Goal: Task Accomplishment & Management: Complete application form

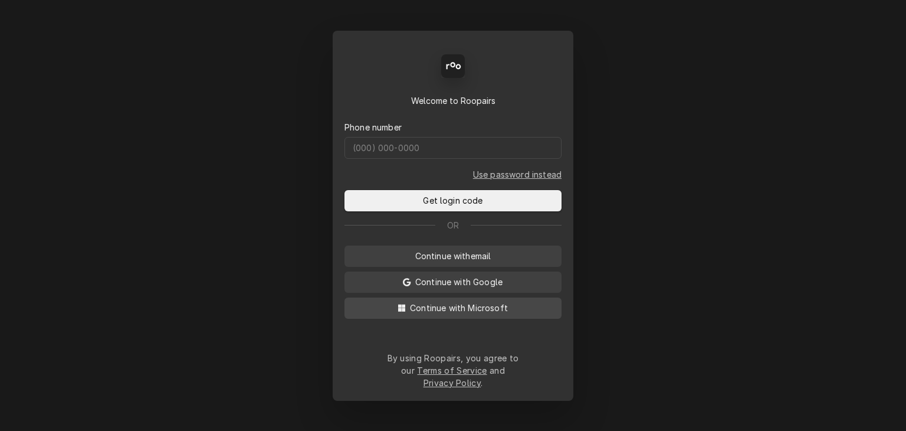
click at [468, 314] on span "Continue with Microsoft" at bounding box center [459, 308] width 103 height 12
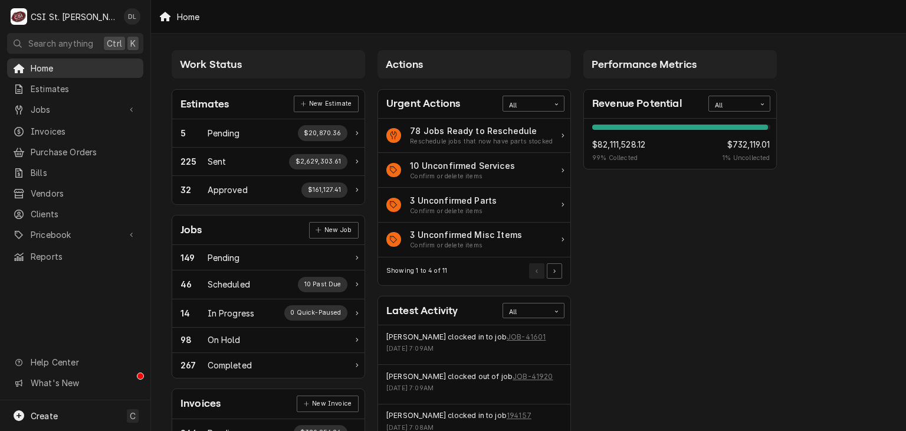
click at [44, 73] on div "Home" at bounding box center [75, 68] width 132 height 15
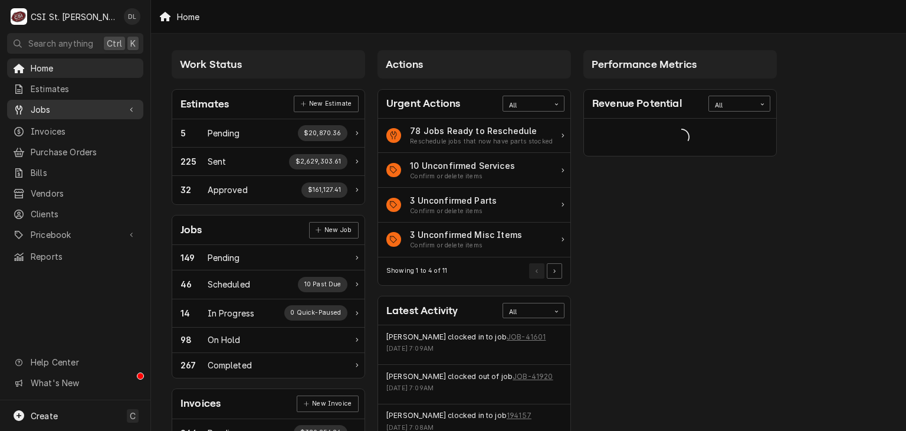
click at [49, 103] on span "Jobs" at bounding box center [75, 109] width 89 height 12
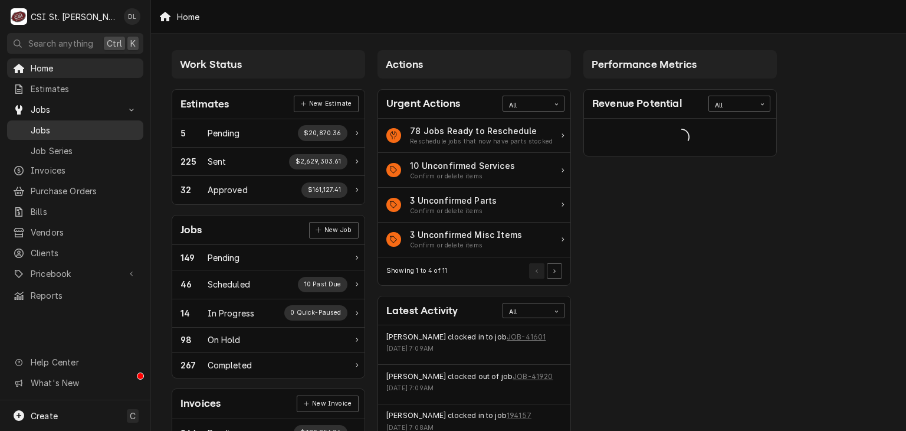
click at [48, 124] on span "Jobs" at bounding box center [84, 130] width 107 height 12
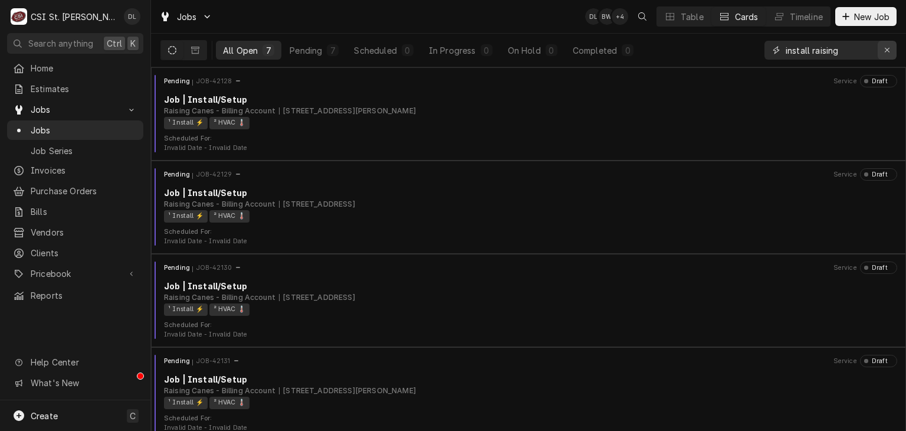
click at [889, 54] on icon "Erase input" at bounding box center [888, 50] width 6 height 8
click at [852, 54] on input "Dynamic Content Wrapper" at bounding box center [841, 50] width 111 height 19
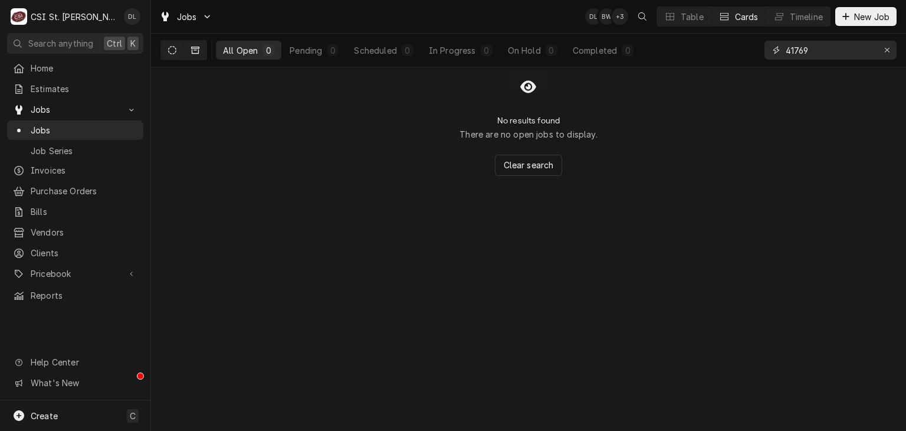
type input "41769"
click at [194, 52] on icon "Dynamic Content Wrapper" at bounding box center [195, 50] width 8 height 8
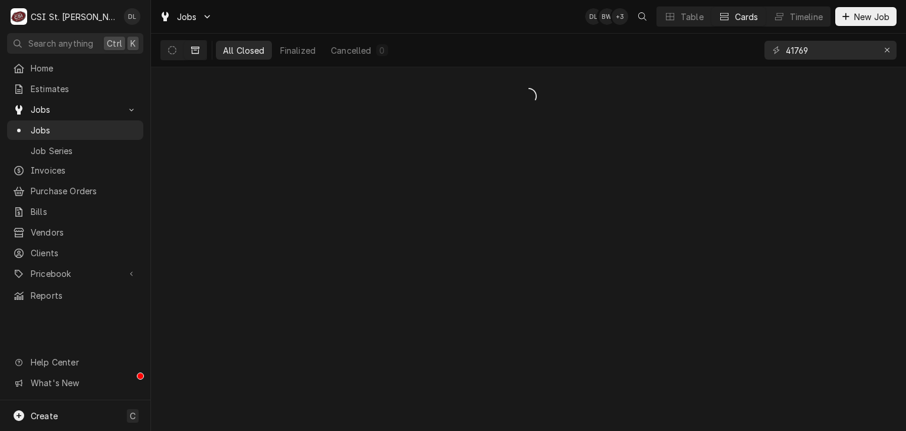
click at [191, 48] on icon "Dynamic Content Wrapper" at bounding box center [195, 50] width 8 height 7
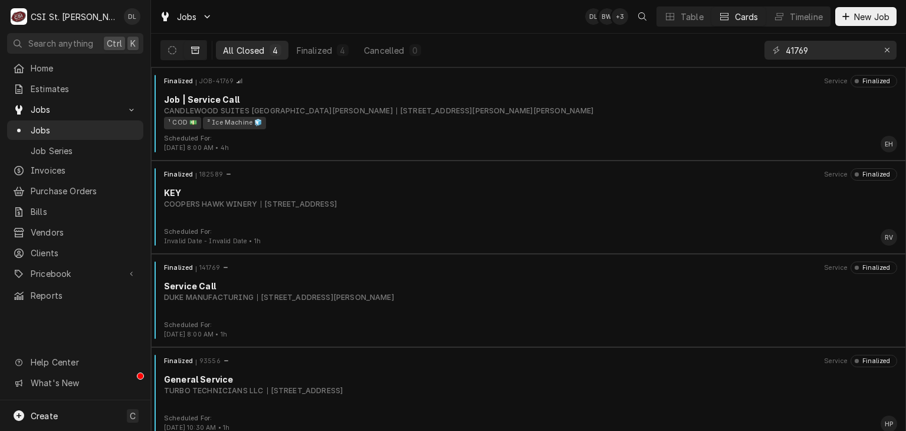
click at [253, 49] on div "All Closed" at bounding box center [244, 50] width 42 height 12
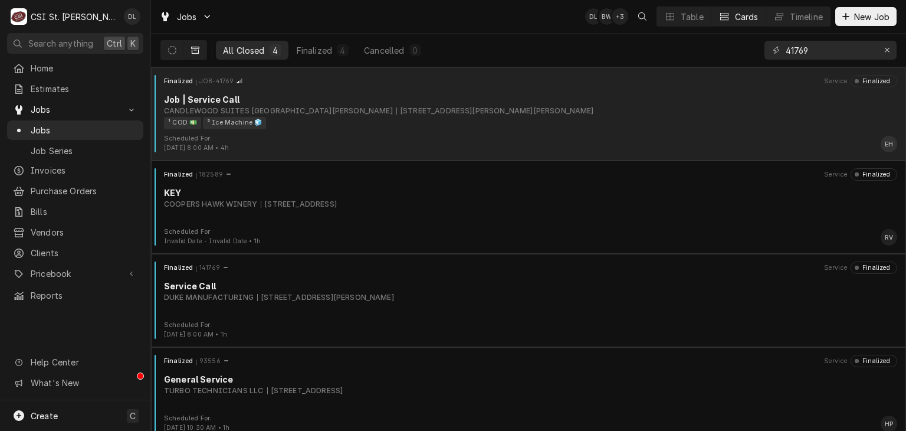
click at [397, 114] on div "1800 Zumbehl Rd, St Charles, MO 63303" at bounding box center [496, 111] width 198 height 11
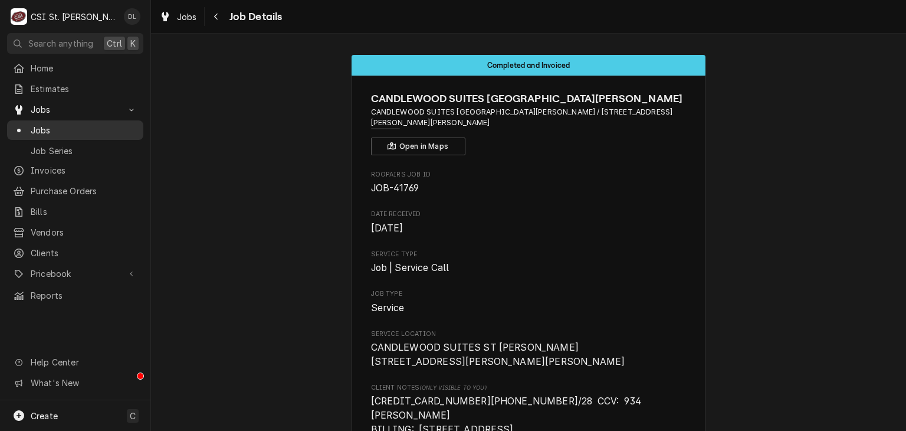
click at [45, 128] on span "Jobs" at bounding box center [84, 130] width 107 height 12
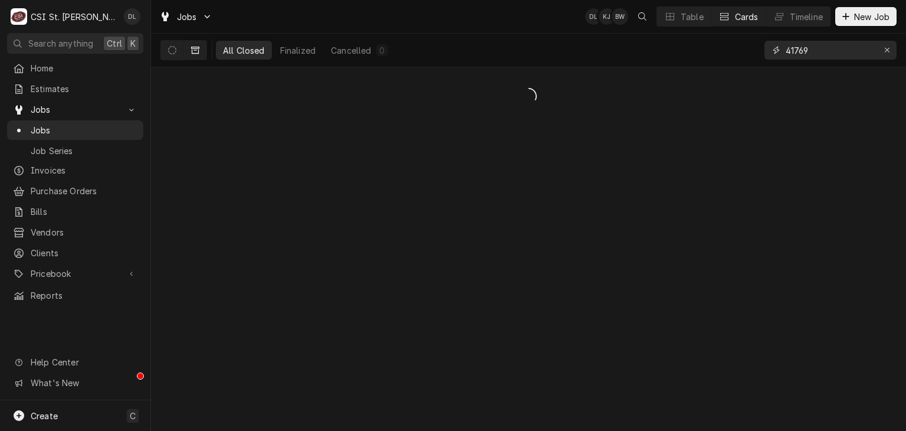
click at [864, 51] on input "41769" at bounding box center [830, 50] width 89 height 19
click at [830, 37] on div "41" at bounding box center [831, 50] width 132 height 33
click at [829, 54] on input "41" at bounding box center [830, 50] width 89 height 19
type input "41978"
click at [175, 53] on icon "Dynamic Content Wrapper" at bounding box center [172, 50] width 8 height 8
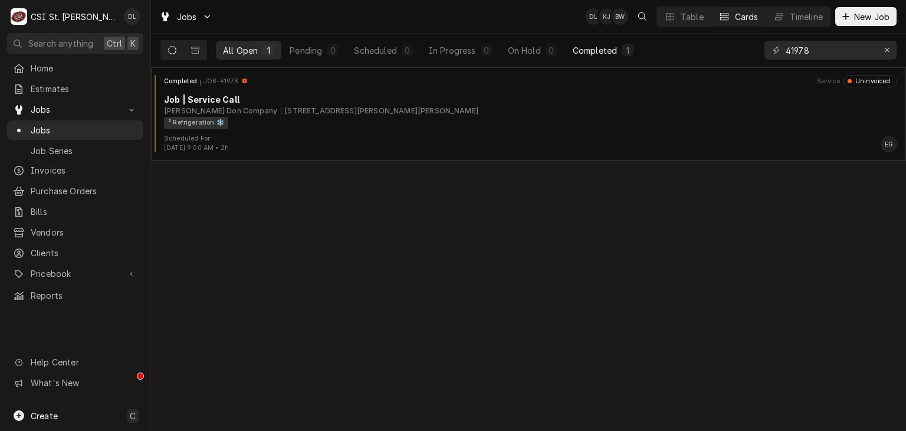
click at [604, 48] on div "Completed" at bounding box center [595, 50] width 44 height 12
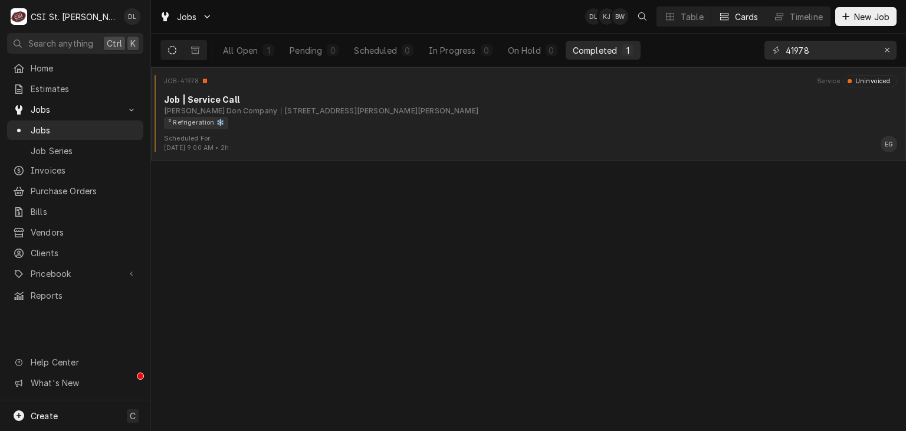
click at [431, 106] on div "Edward Don Company 141 Weiss Rd, St Peters, MO 63376" at bounding box center [530, 111] width 733 height 11
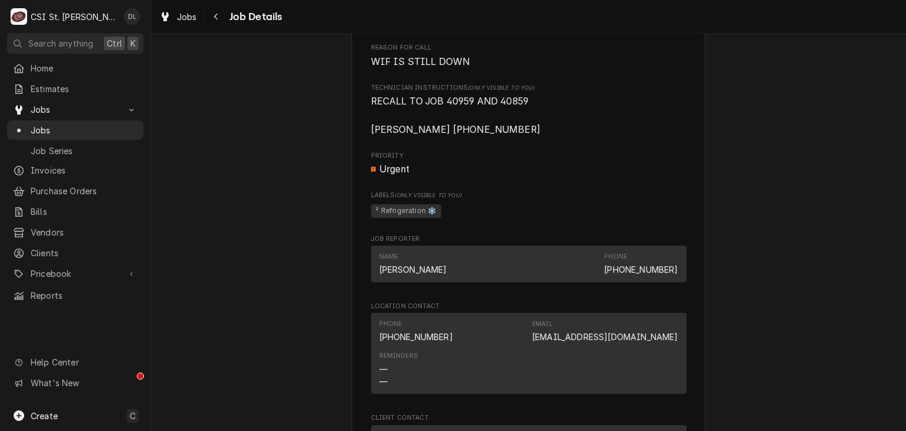
scroll to position [590, 0]
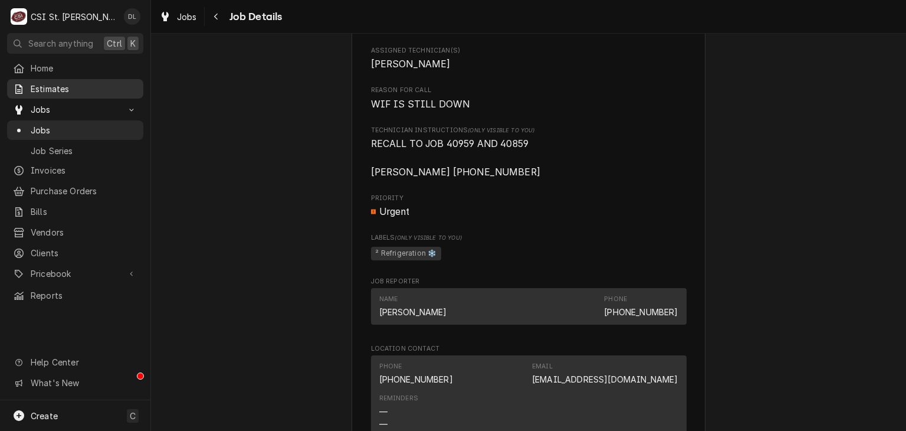
click at [53, 85] on span "Estimates" at bounding box center [84, 89] width 107 height 12
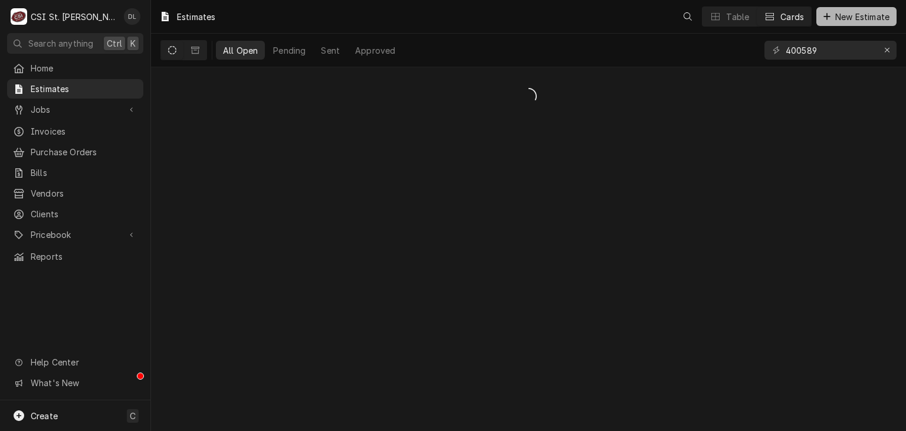
click at [825, 18] on icon "Dynamic Content Wrapper" at bounding box center [827, 16] width 7 height 8
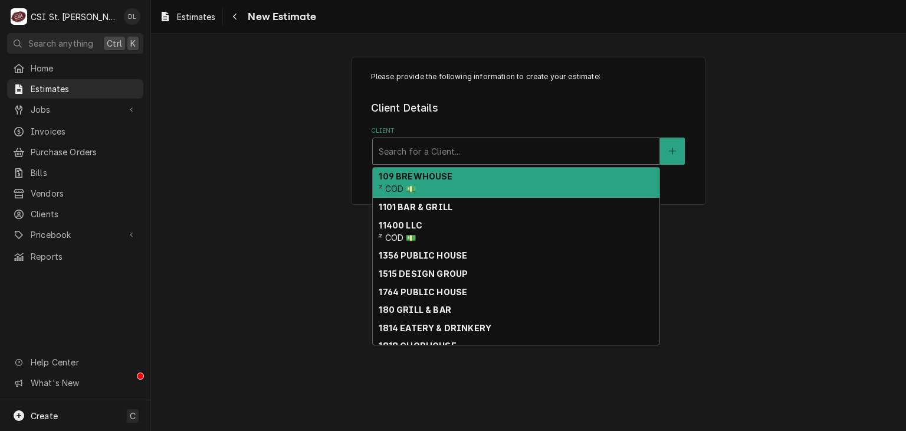
click at [493, 149] on div "Client" at bounding box center [516, 150] width 275 height 21
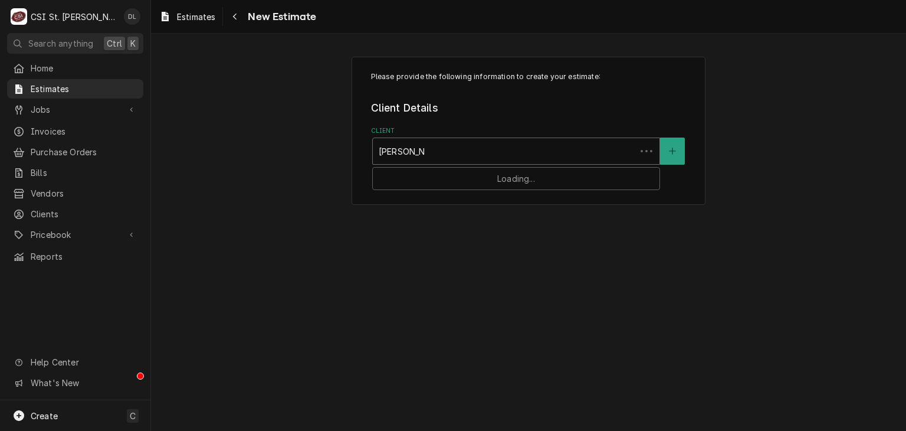
type input "[PERSON_NAME]"
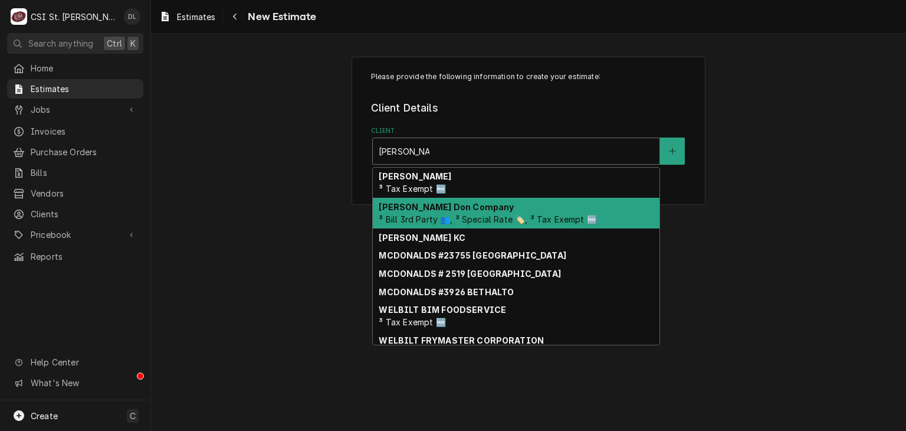
click at [446, 215] on span "³ Bill 3rd Party 👥, ³ Special Rate 🏷️, ³ Tax Exempt 🆓" at bounding box center [488, 219] width 218 height 10
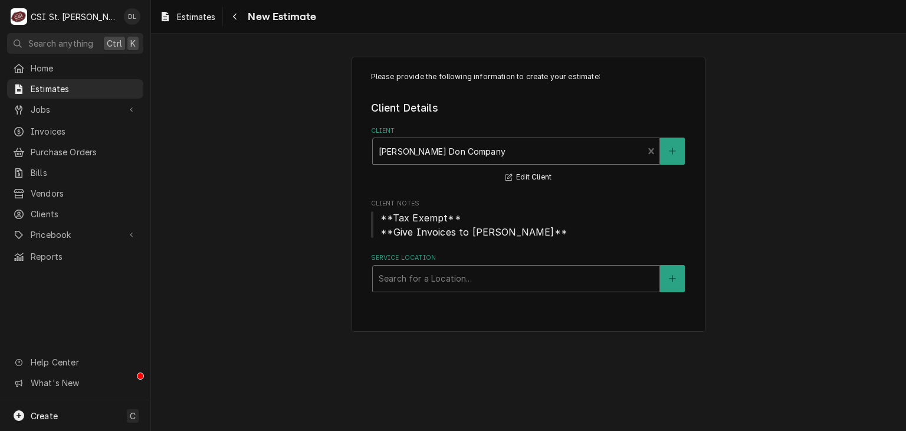
click at [431, 288] on div "Service Location" at bounding box center [516, 278] width 275 height 21
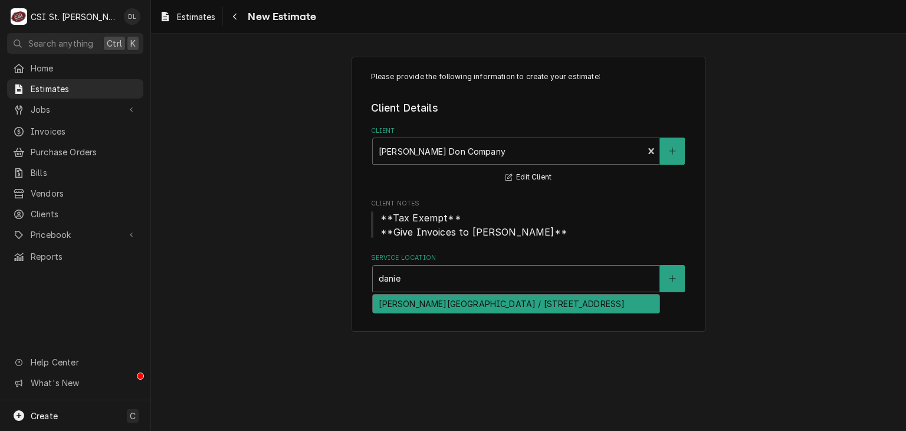
type input "daniel"
click at [456, 305] on div "Daniel Boone Elementary / 201 W Highway D, Wentzville, MO 63385" at bounding box center [516, 303] width 287 height 18
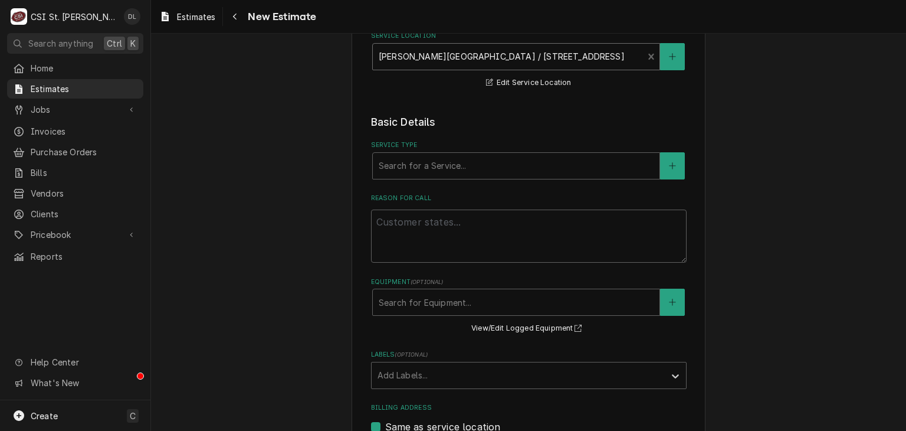
scroll to position [236, 0]
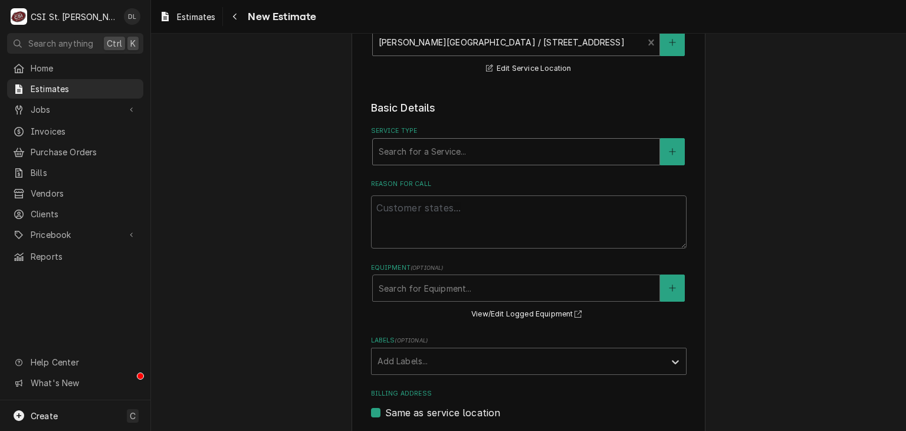
click at [426, 145] on div "Service Type" at bounding box center [516, 151] width 275 height 21
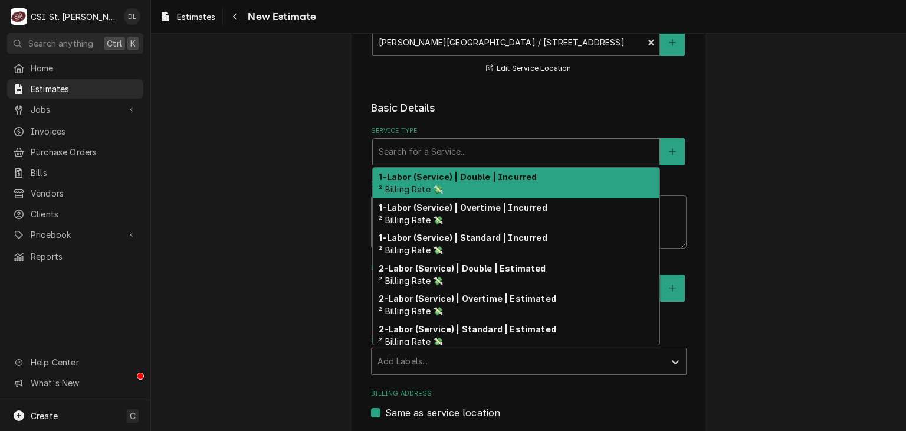
type textarea "x"
type input "i"
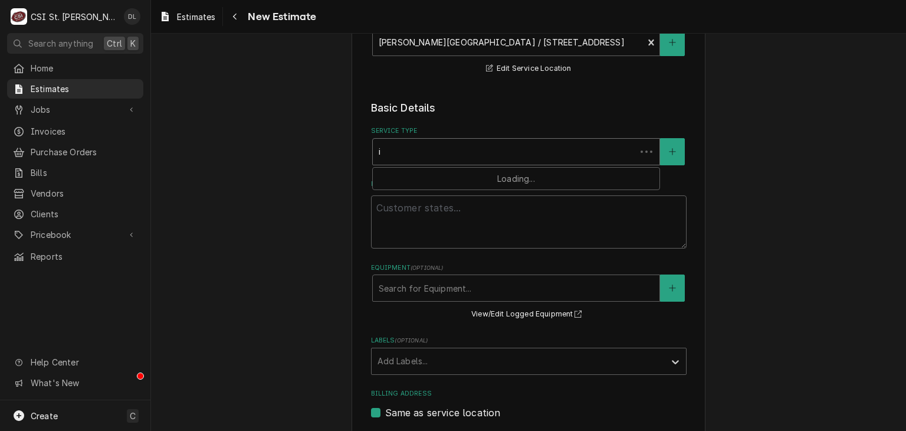
type textarea "x"
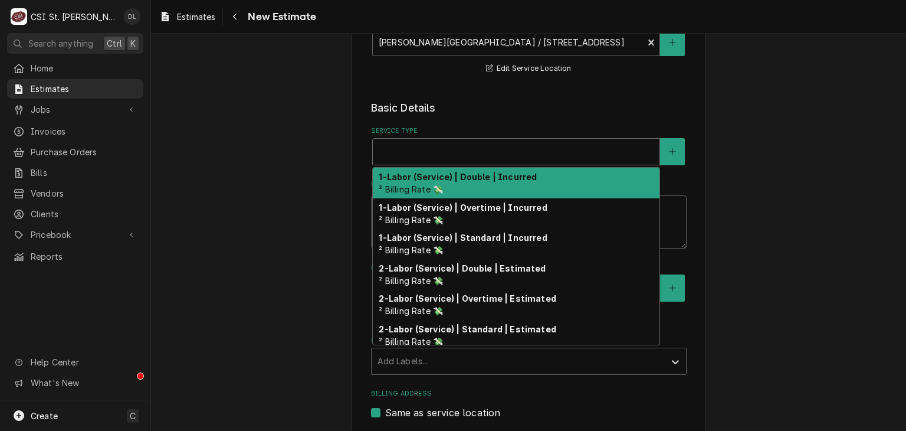
type textarea "x"
type input "i"
type textarea "x"
type input "ins"
type textarea "x"
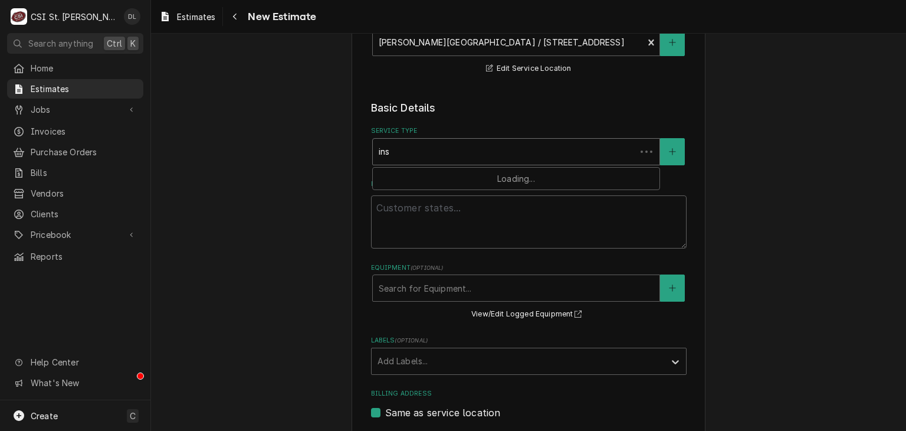
type input "inst"
type textarea "x"
type input "insta"
type textarea "x"
type input "instal"
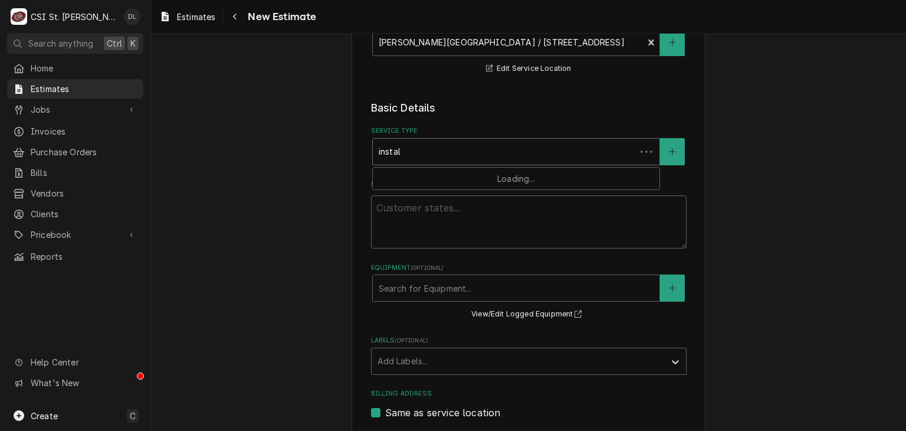
type textarea "x"
type input "install"
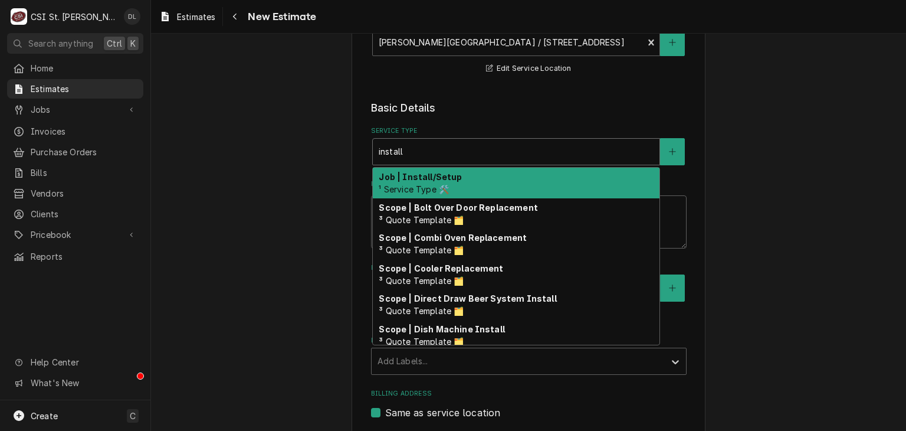
click at [431, 172] on strong "Job | Install/Setup" at bounding box center [420, 177] width 83 height 10
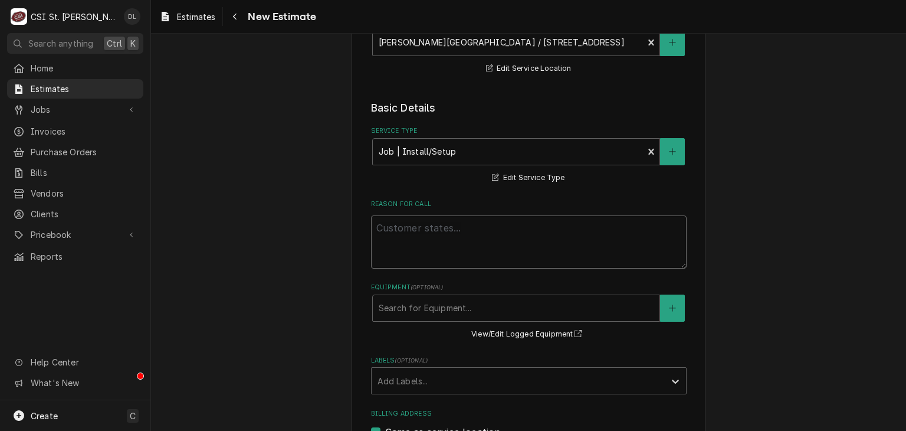
click at [448, 245] on textarea "Reason For Call" at bounding box center [529, 241] width 316 height 53
type textarea "x"
type textarea "q"
type textarea "x"
type textarea "qu"
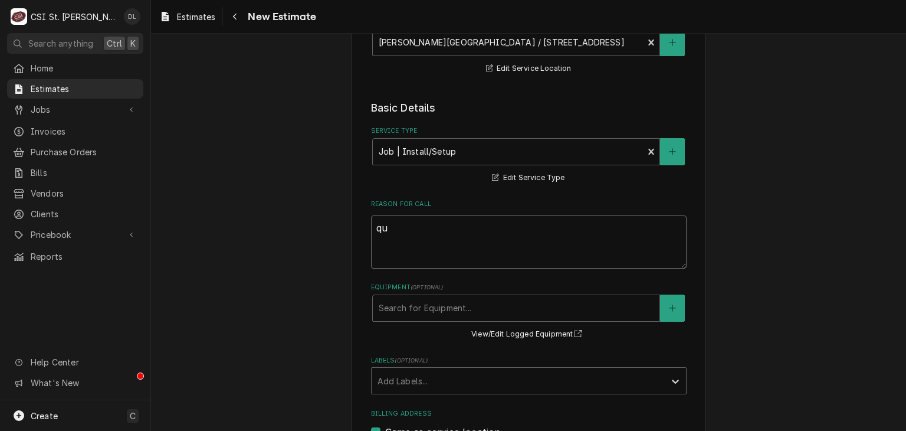
type textarea "x"
type textarea "quot"
type textarea "x"
type textarea "quote"
type textarea "x"
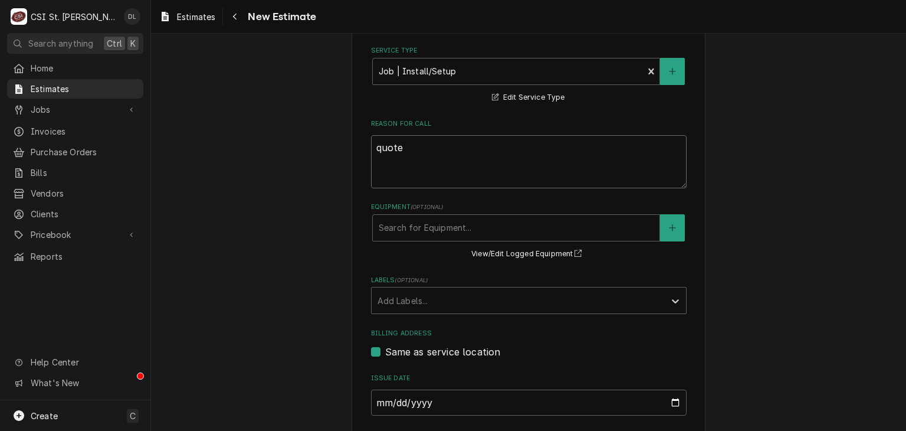
scroll to position [413, 0]
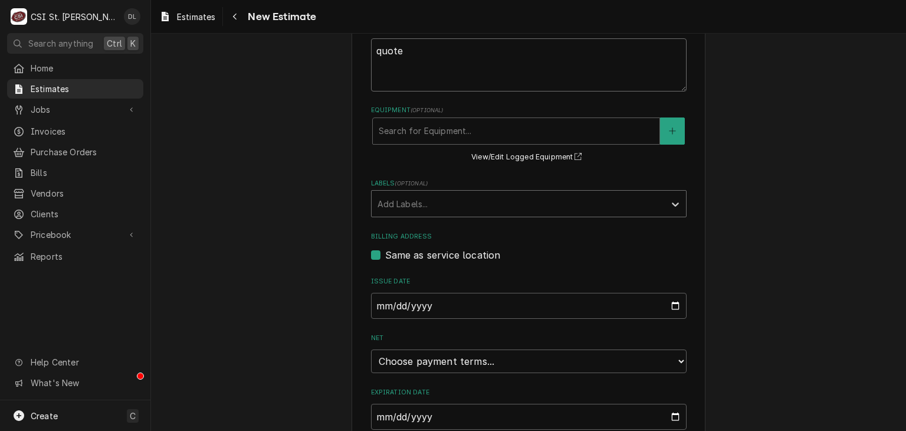
type textarea "quote"
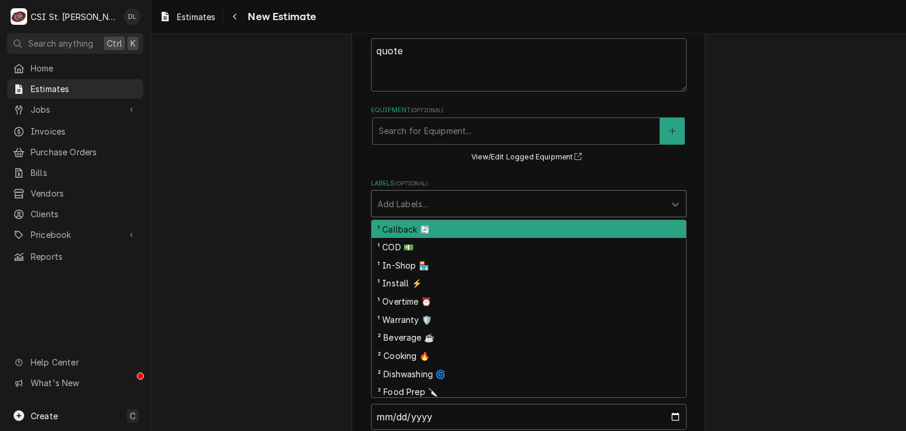
click at [487, 205] on div "Labels" at bounding box center [518, 203] width 281 height 21
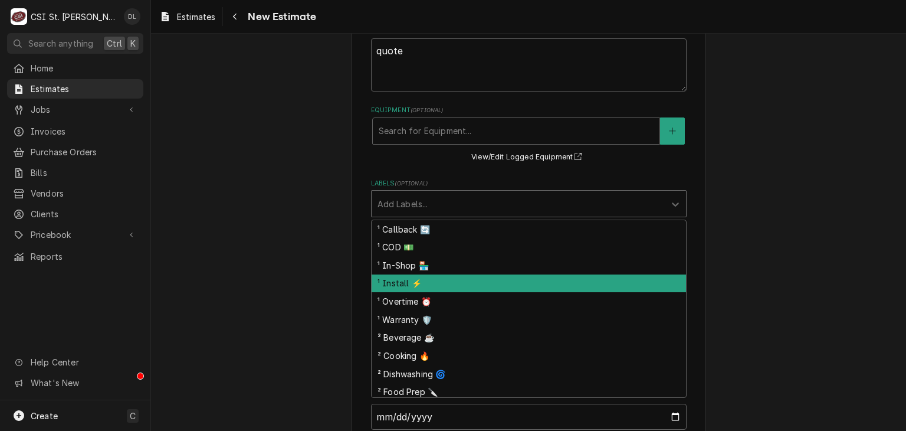
drag, startPoint x: 403, startPoint y: 279, endPoint x: 423, endPoint y: 268, distance: 21.9
click at [403, 279] on div "¹ Install ⚡️" at bounding box center [529, 283] width 315 height 18
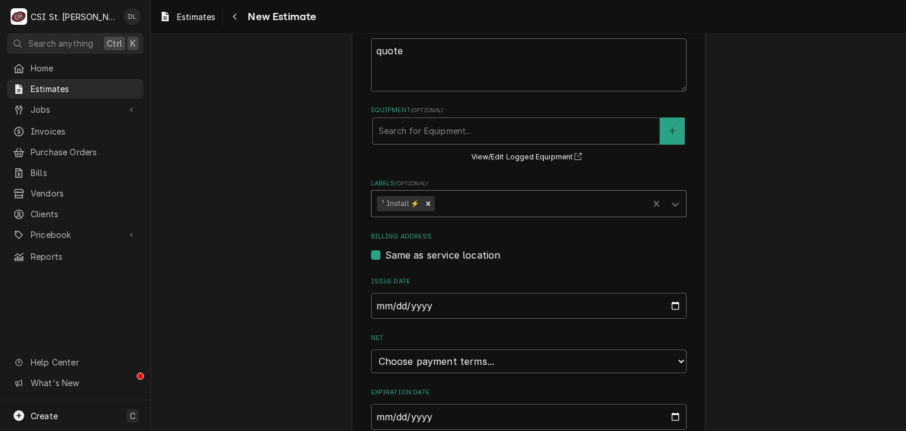
click at [463, 194] on div "Labels" at bounding box center [540, 203] width 206 height 21
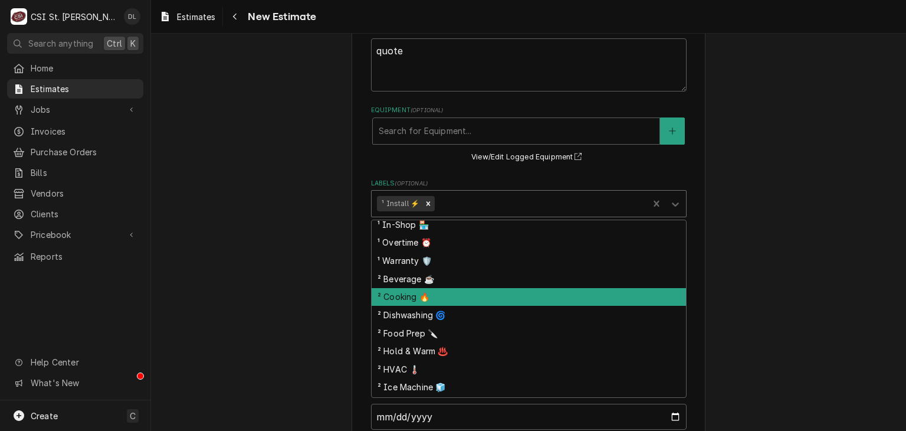
scroll to position [94, 0]
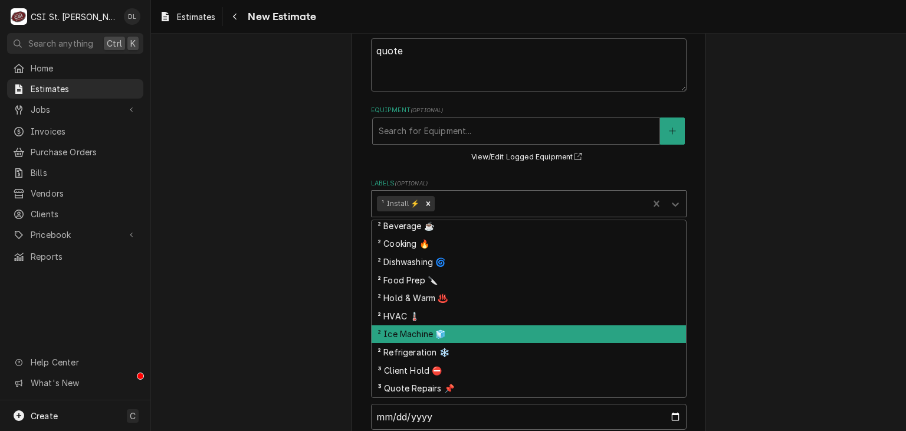
click at [438, 332] on div "² Ice Machine 🧊" at bounding box center [529, 334] width 315 height 18
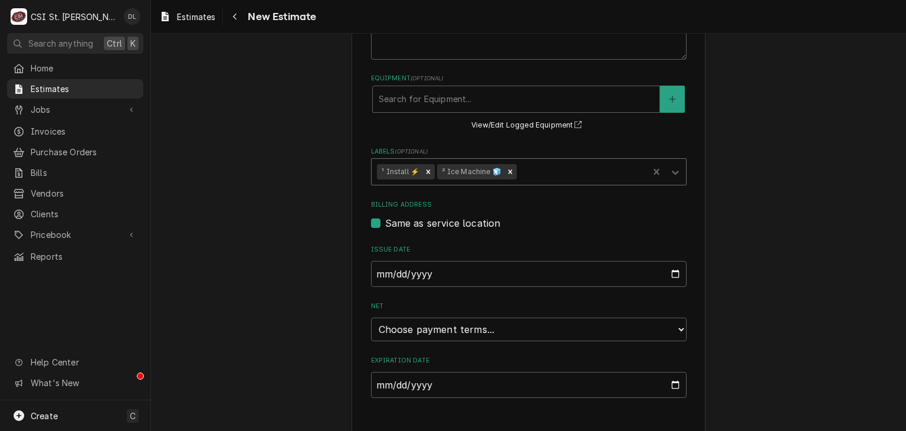
scroll to position [460, 0]
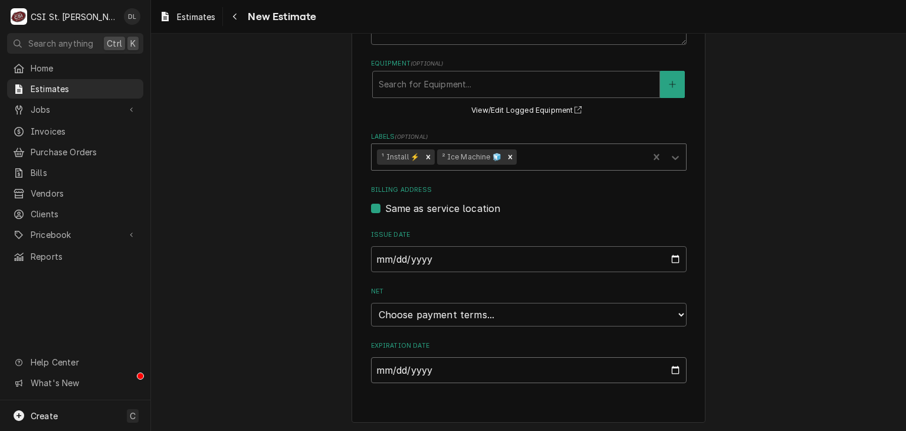
click at [670, 367] on input "Expiration Date" at bounding box center [529, 370] width 316 height 26
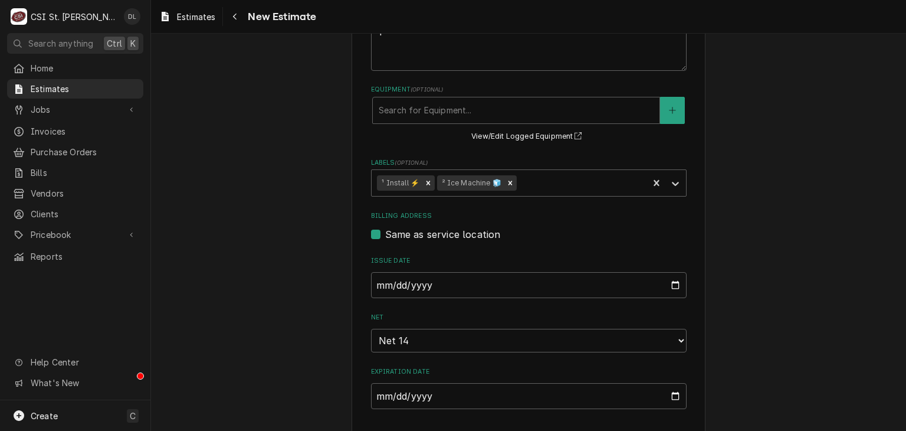
type textarea "x"
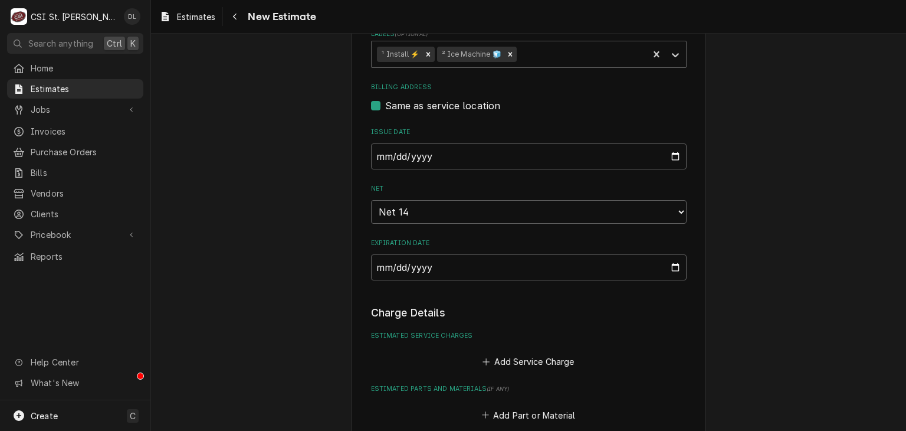
scroll to position [583, 0]
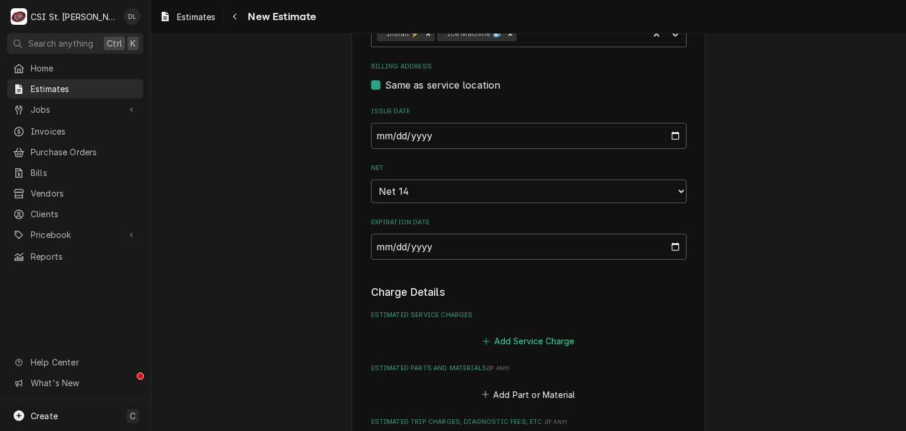
click at [483, 338] on icon "Estimated Service Charges" at bounding box center [486, 341] width 7 height 8
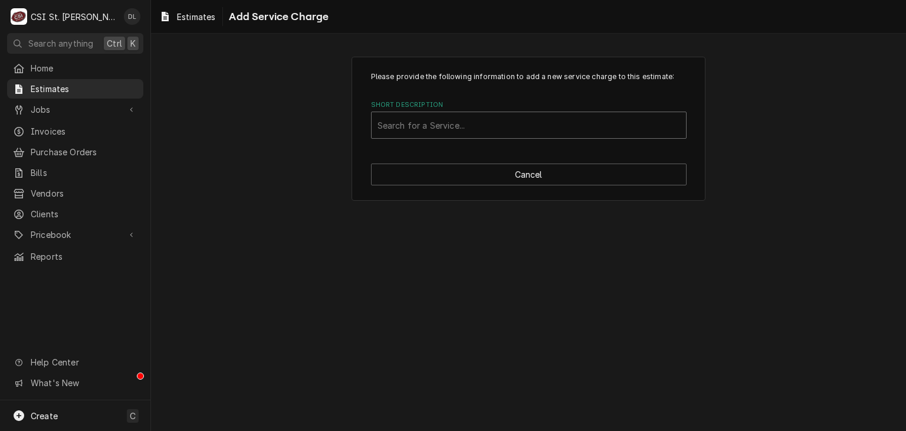
click at [430, 130] on div "Short Description" at bounding box center [529, 124] width 303 height 21
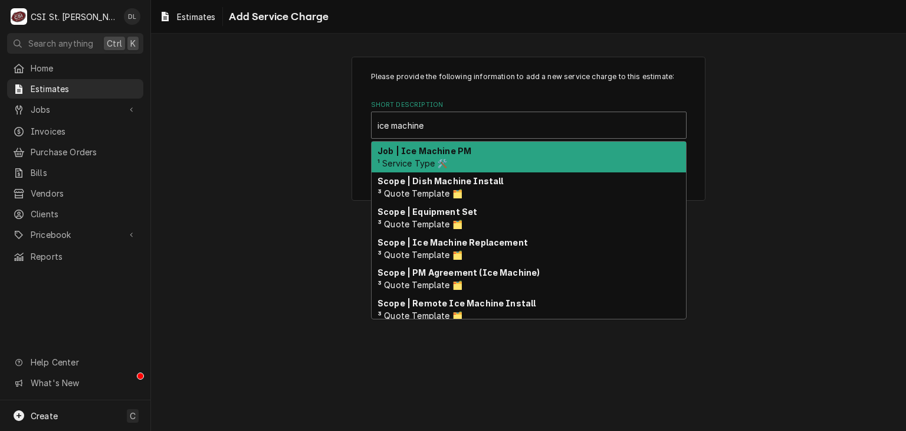
type input "ice machine"
click at [853, 182] on div "Please provide the following information to add a new service charge to this es…" at bounding box center [528, 128] width 755 height 165
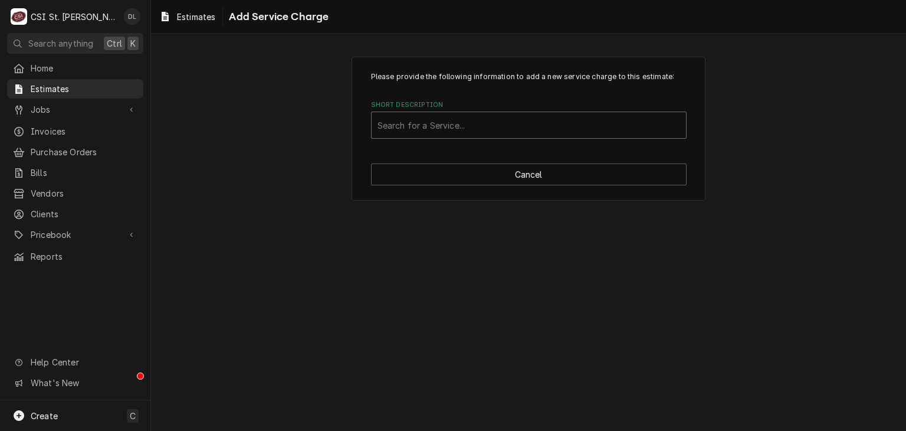
click at [483, 128] on div "Short Description" at bounding box center [529, 124] width 303 height 21
type input "scope ice"
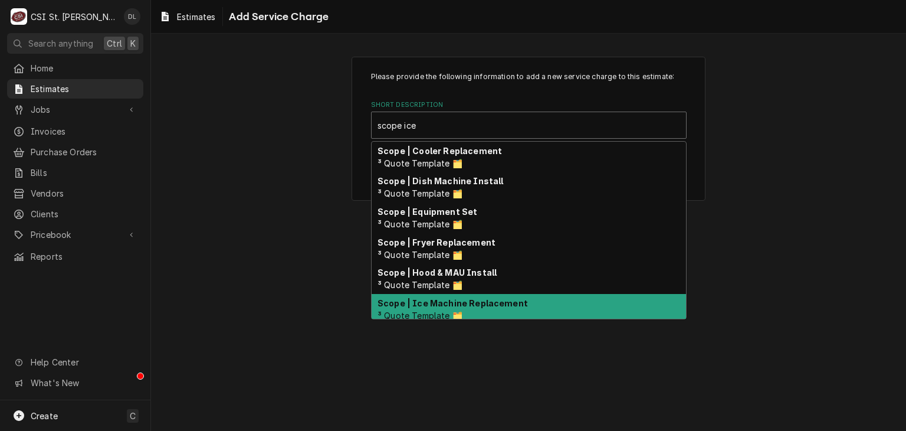
click at [502, 313] on div "Scope | Ice Machine Replacement ³ Quote Template 🗂️" at bounding box center [529, 309] width 315 height 31
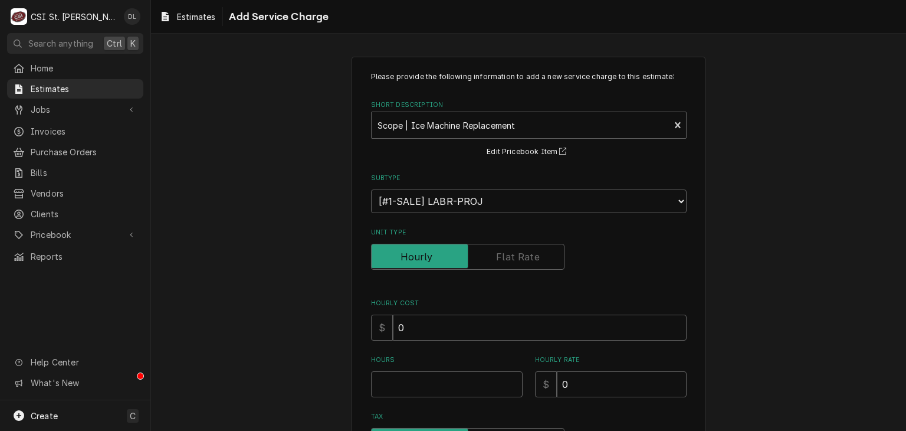
type textarea "x"
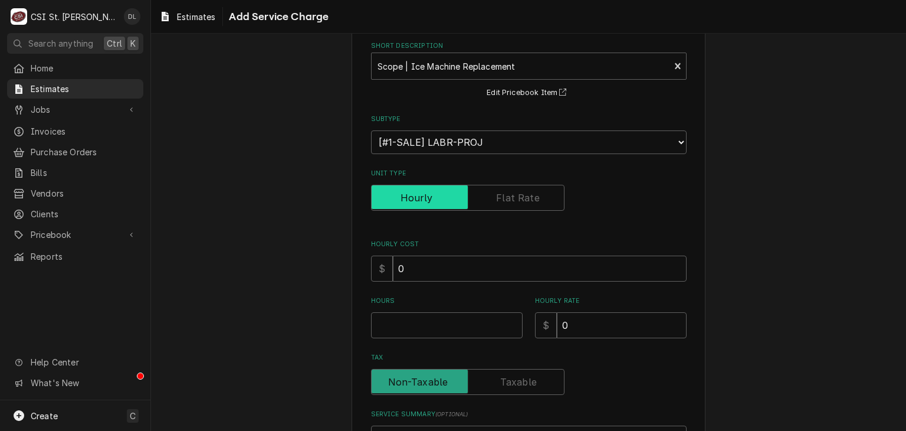
click at [515, 206] on input "Unit Type" at bounding box center [467, 198] width 183 height 26
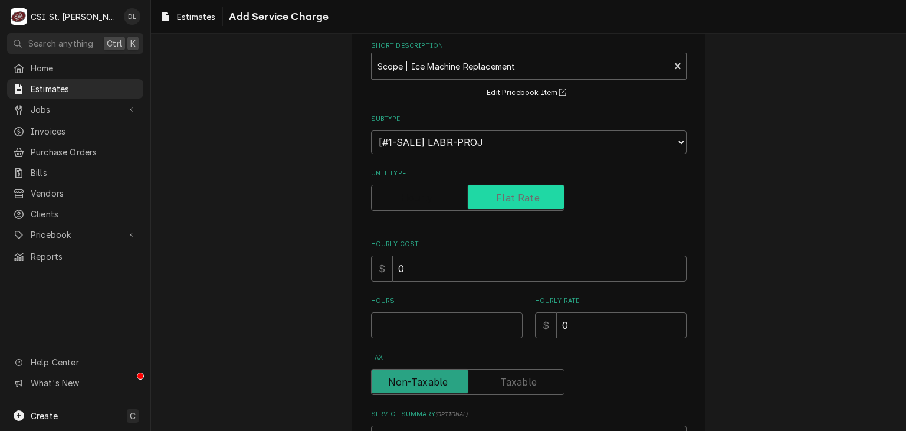
checkbox input "true"
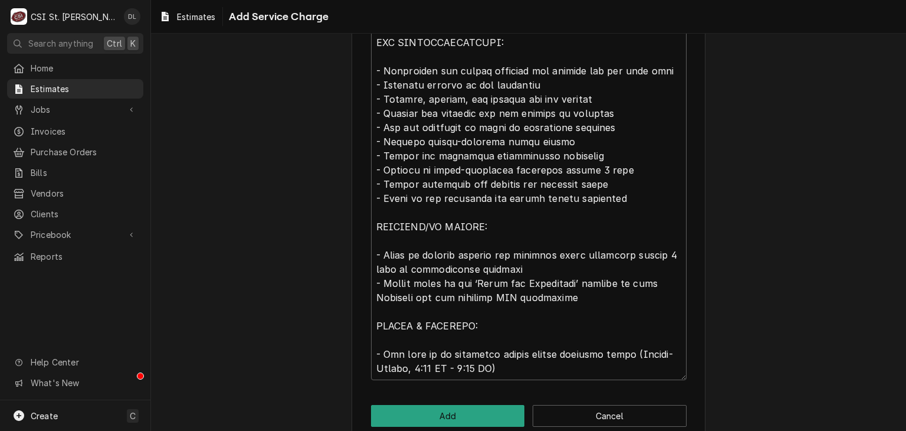
scroll to position [531, 0]
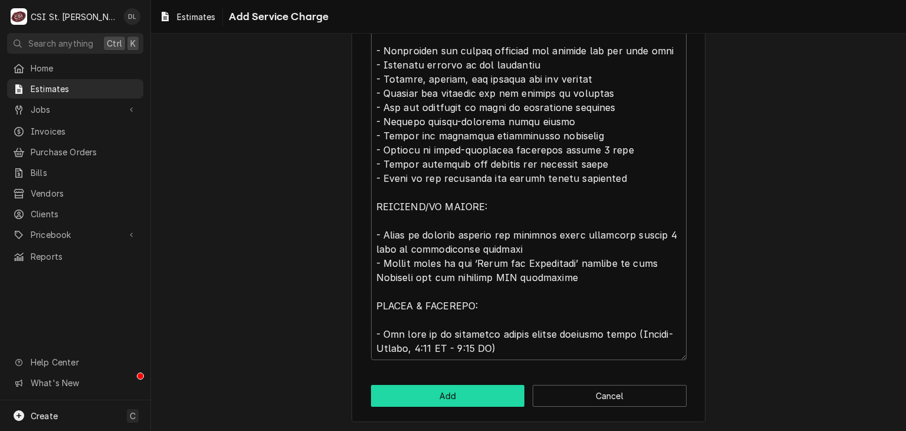
click at [480, 397] on button "Add" at bounding box center [448, 396] width 154 height 22
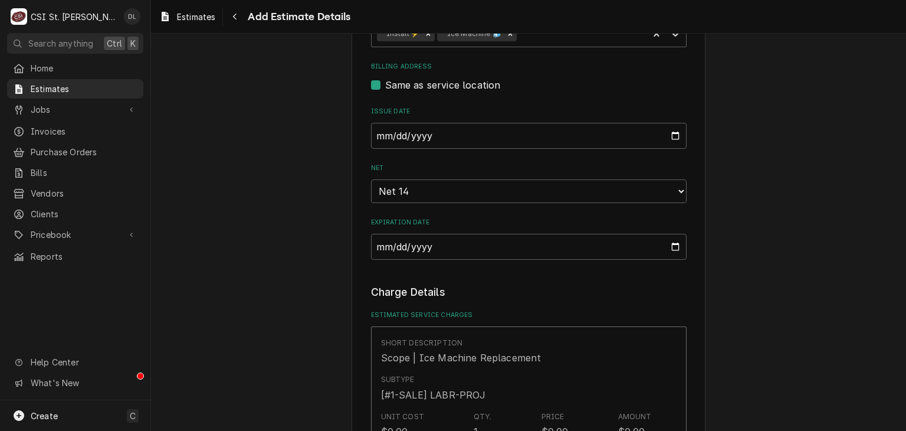
type textarea "x"
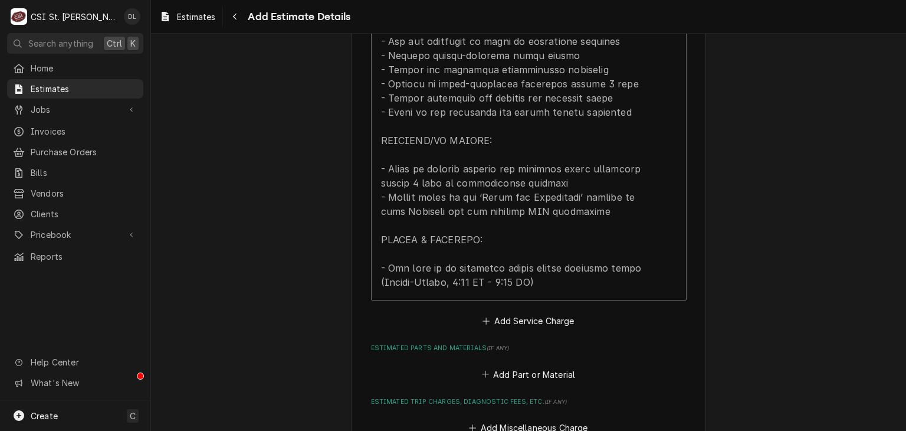
scroll to position [1291, 0]
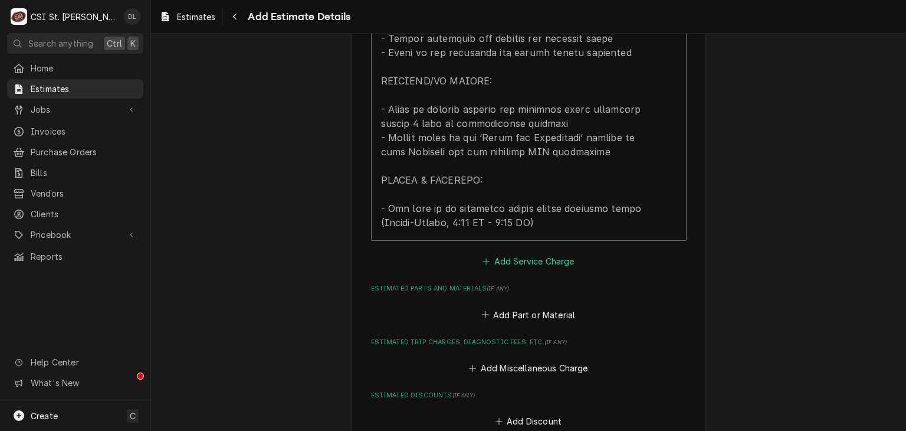
click at [484, 257] on icon "Estimated Service Charges" at bounding box center [486, 261] width 7 height 8
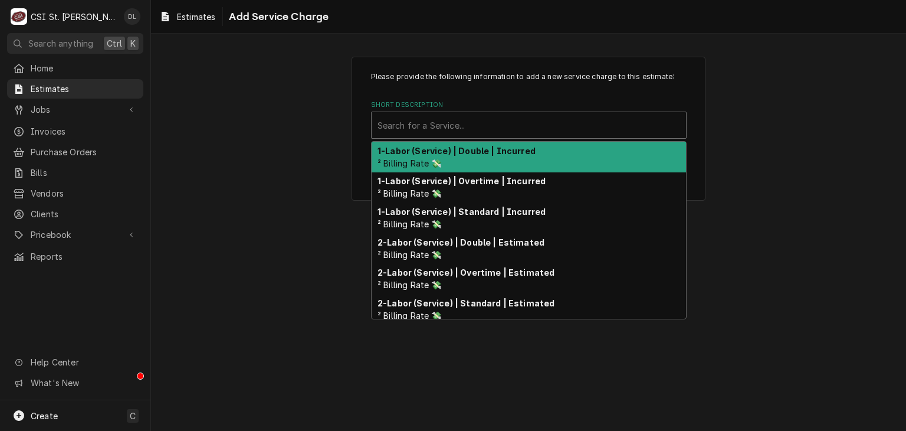
click at [451, 135] on div "Short Description" at bounding box center [529, 124] width 303 height 21
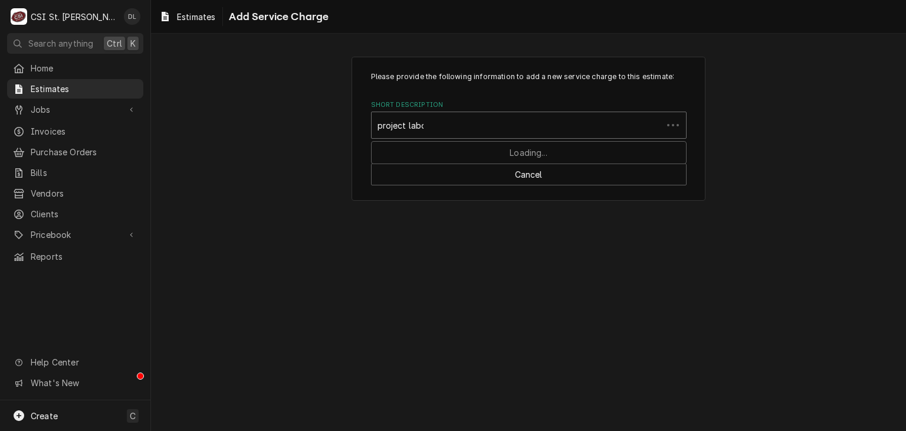
type input "project labor"
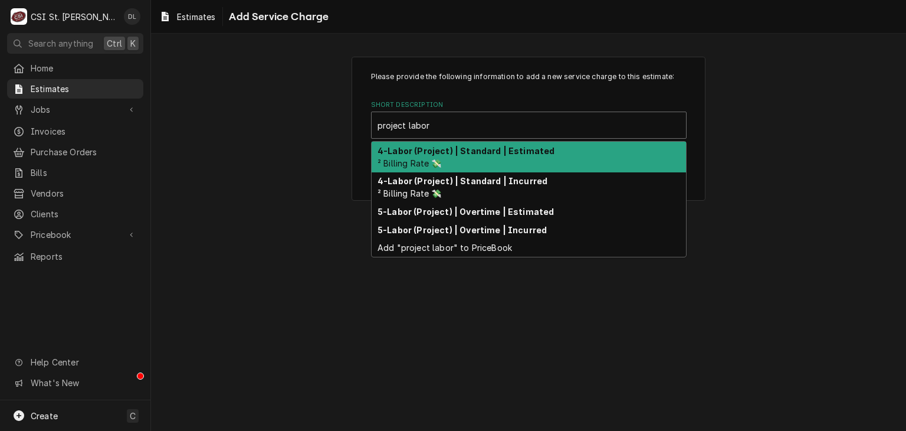
click at [462, 147] on strong "4-Labor (Project) | Standard | Estimated" at bounding box center [466, 151] width 177 height 10
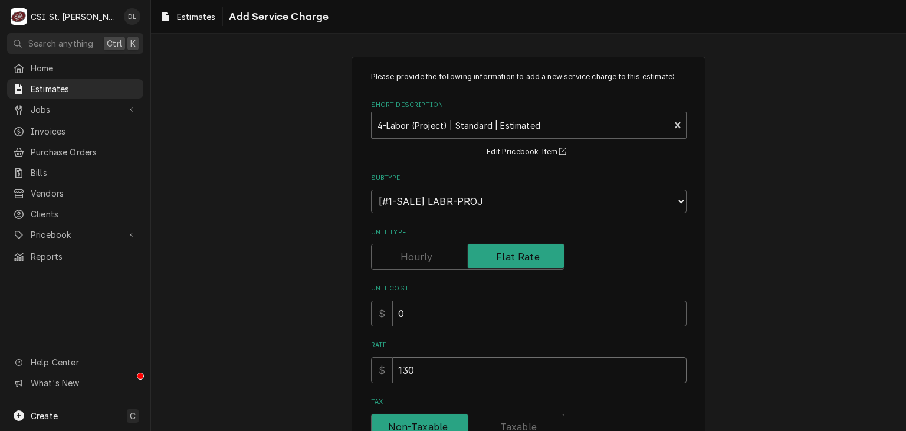
click at [320, 347] on div "Please provide the following information to add a new service charge to this es…" at bounding box center [528, 327] width 755 height 563
type textarea "x"
type input "7"
type textarea "x"
type input "78"
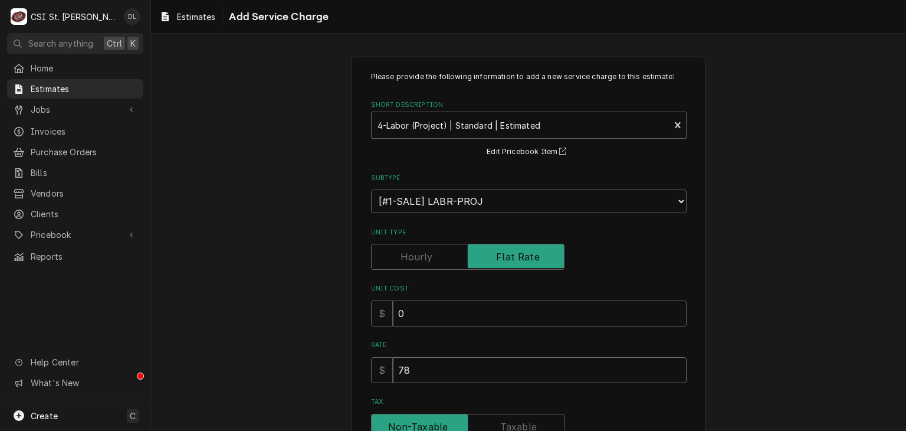
type textarea "x"
type input "780"
type textarea "x"
type input "780"
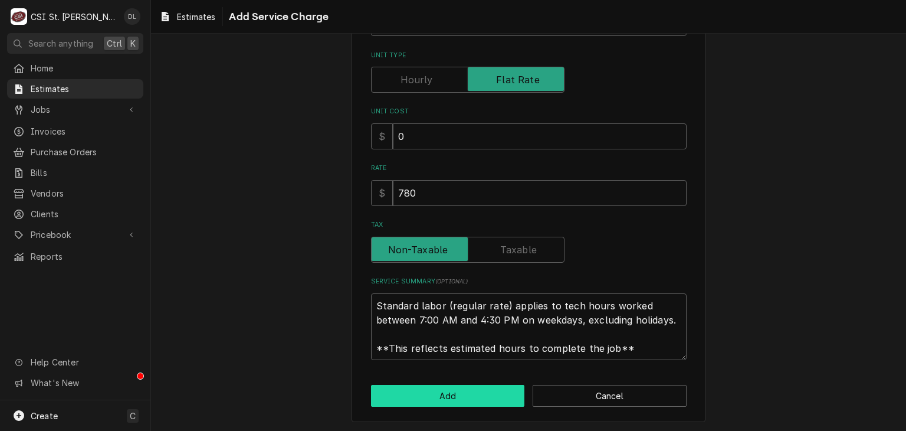
click at [450, 392] on button "Add" at bounding box center [448, 396] width 154 height 22
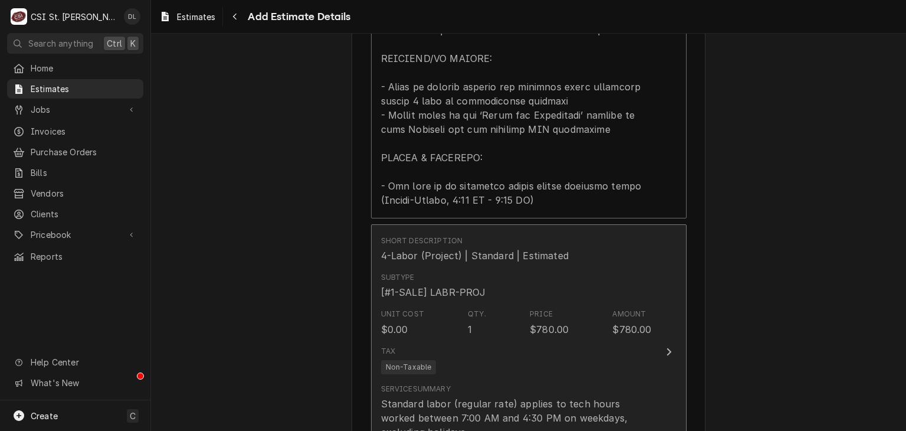
type textarea "x"
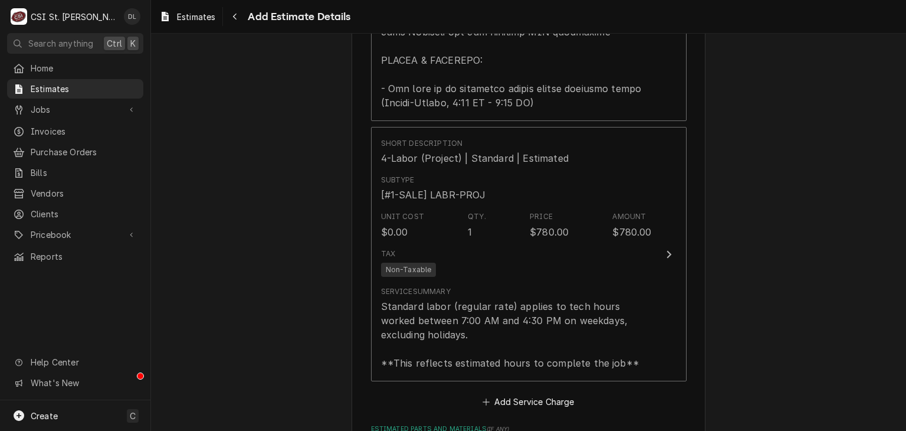
scroll to position [1550, 0]
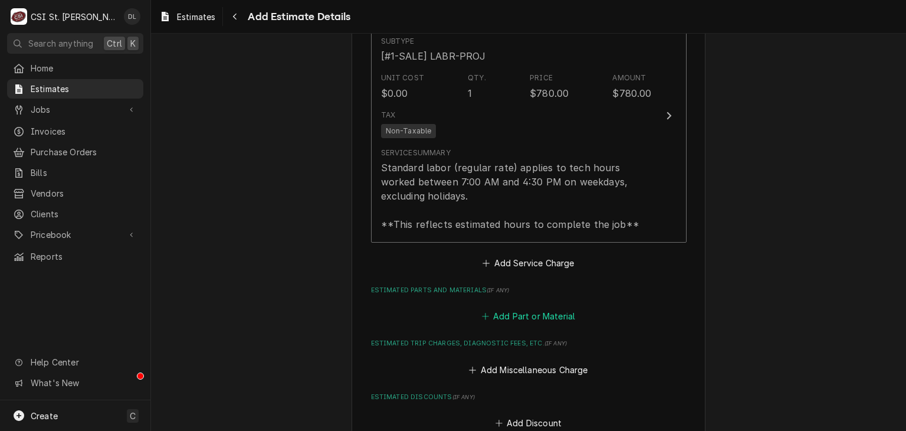
click at [482, 312] on icon "Estimated Parts and Materials" at bounding box center [485, 316] width 7 height 8
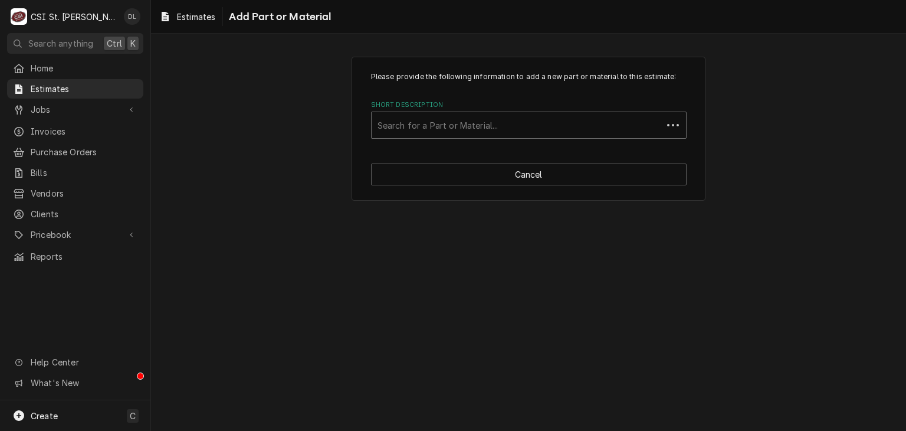
click at [465, 128] on div "Short Description" at bounding box center [517, 124] width 279 height 21
type input "project"
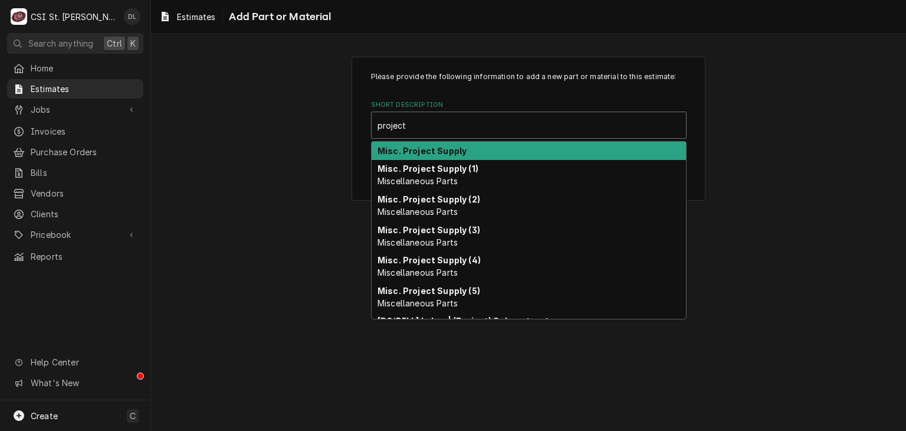
click at [434, 149] on strong "Misc. Project Supply" at bounding box center [422, 151] width 89 height 10
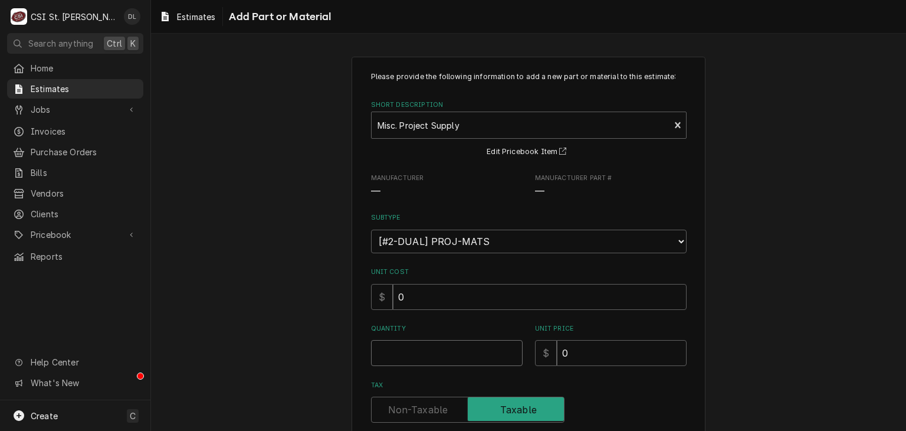
click at [441, 345] on input "Quantity" at bounding box center [447, 353] width 152 height 26
type textarea "x"
type input "1"
type textarea "x"
type input "1"
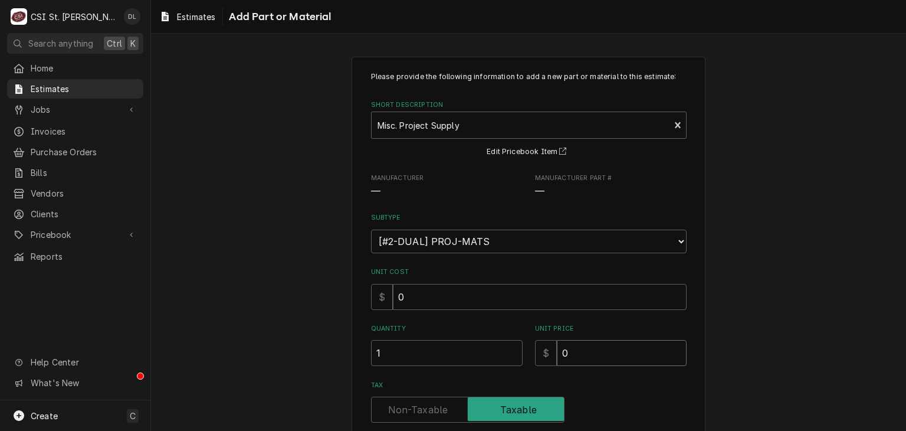
type textarea "x"
type input "1"
type textarea "x"
type input "12"
type textarea "x"
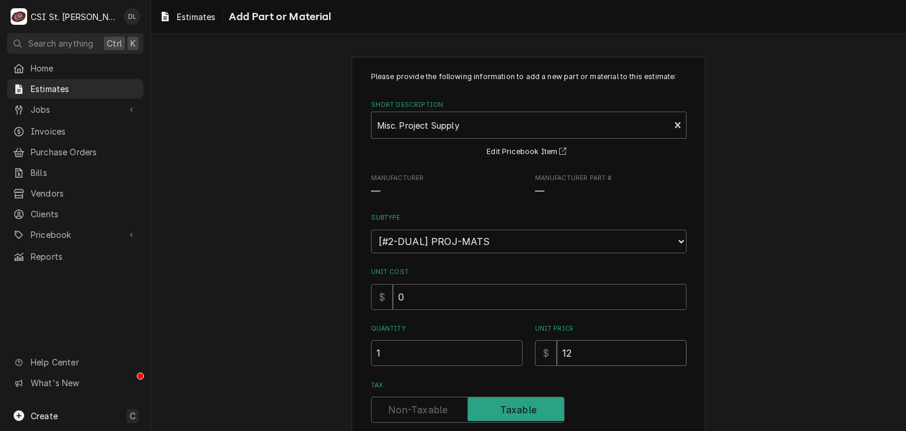
type input "120"
type textarea "x"
type input "120"
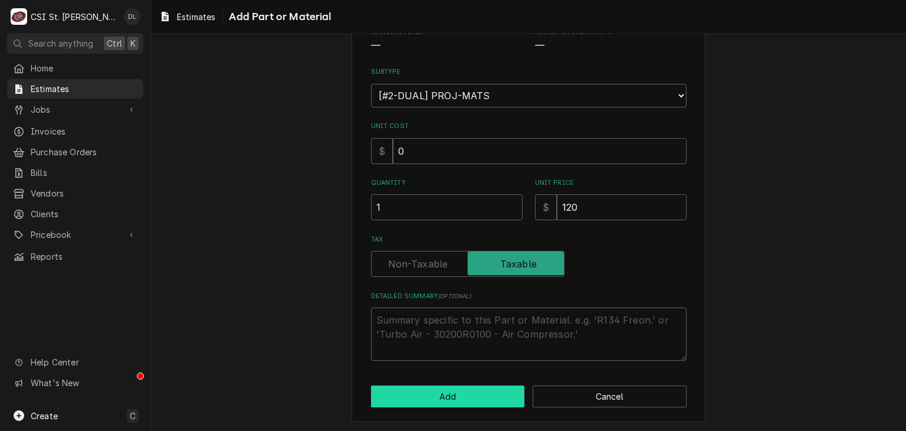
click at [482, 395] on button "Add" at bounding box center [448, 396] width 154 height 22
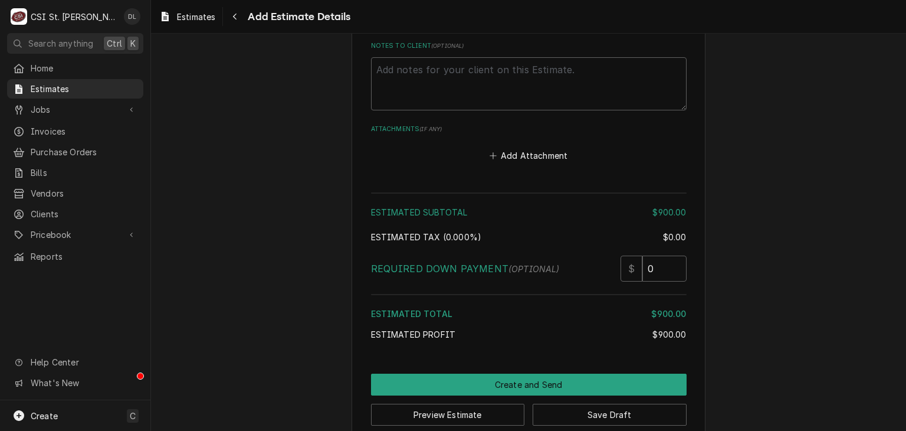
scroll to position [2233, 0]
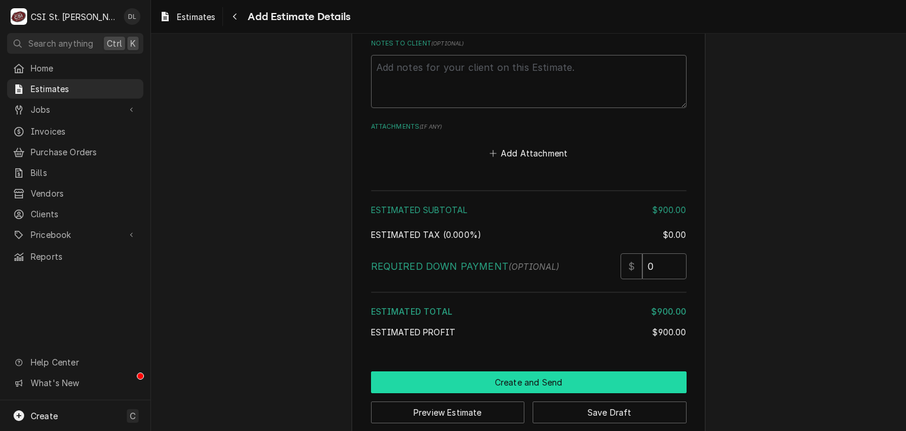
click at [541, 371] on button "Create and Send" at bounding box center [529, 382] width 316 height 22
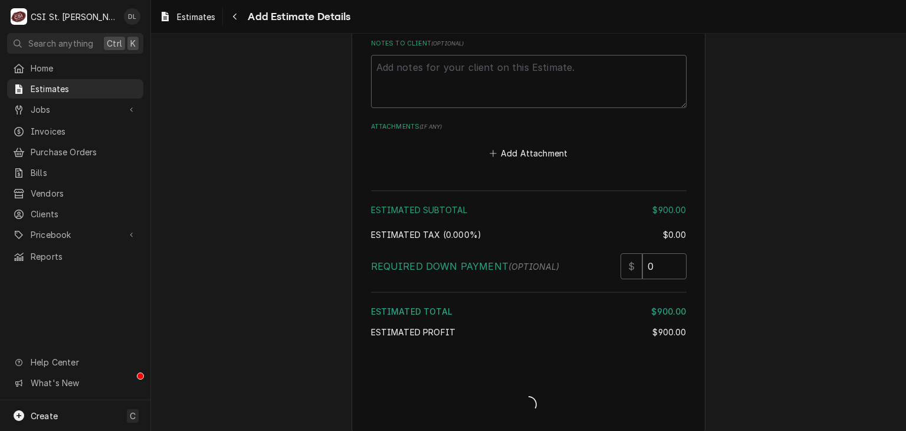
scroll to position [2226, 0]
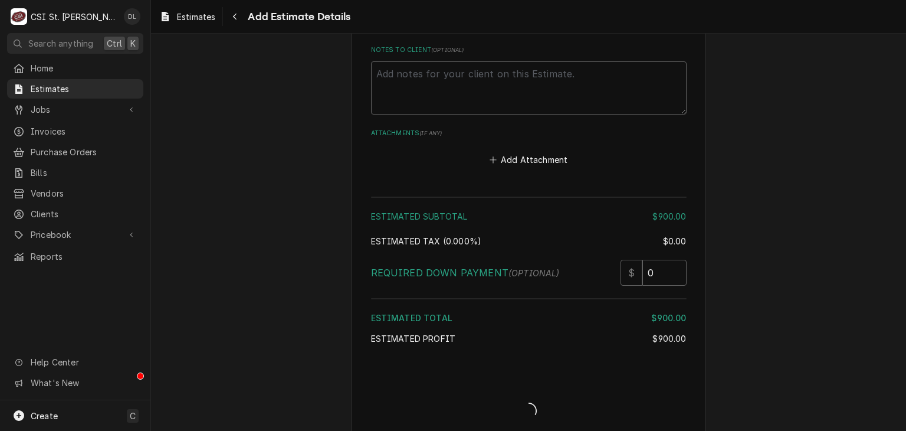
type textarea "x"
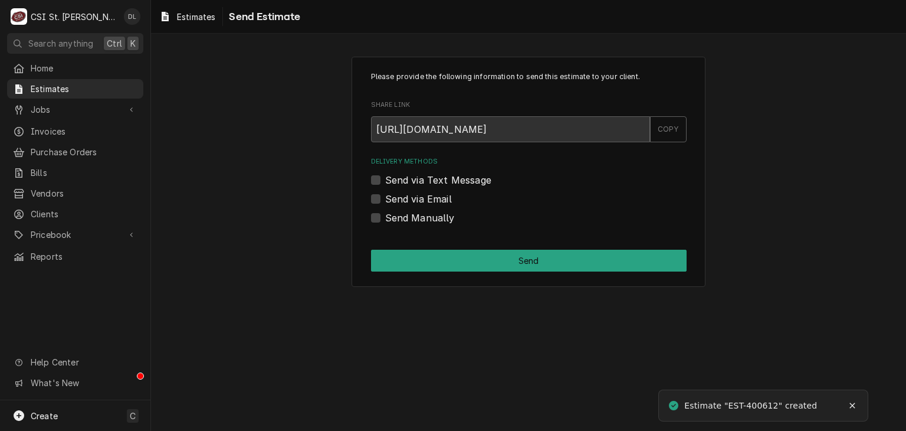
click at [385, 218] on label "Send Manually" at bounding box center [420, 218] width 70 height 14
click at [385, 218] on input "Send Manually" at bounding box center [543, 224] width 316 height 26
checkbox input "true"
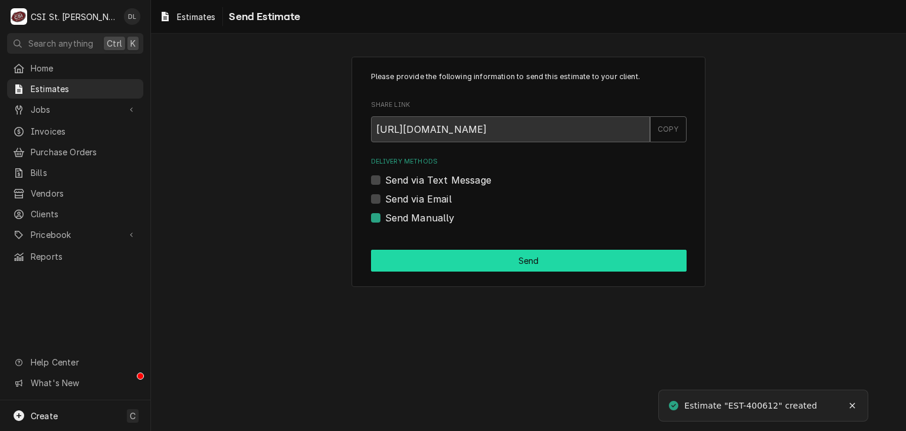
click at [543, 264] on button "Send" at bounding box center [529, 261] width 316 height 22
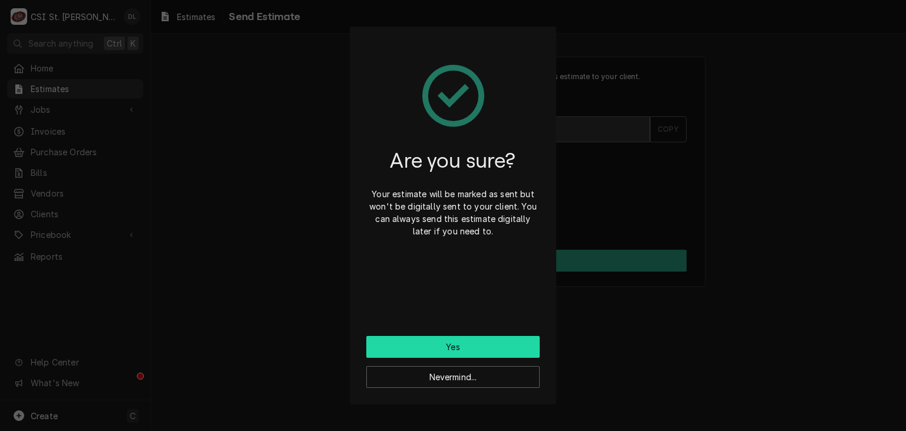
click at [450, 343] on button "Yes" at bounding box center [452, 347] width 173 height 22
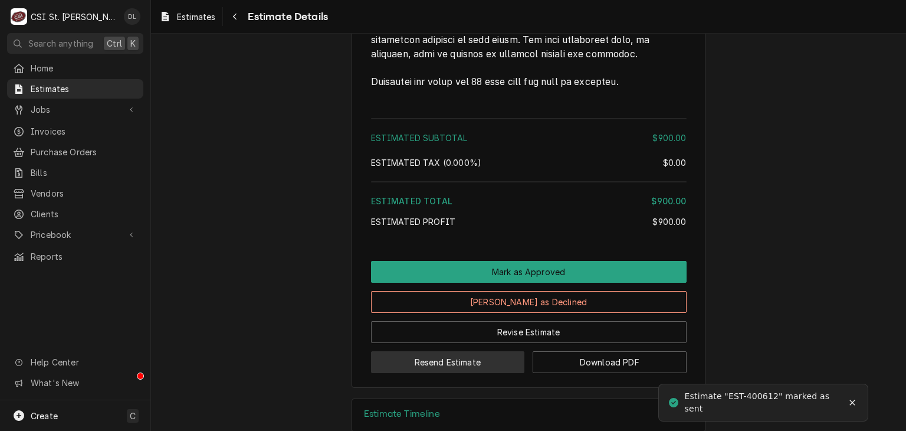
scroll to position [2261, 0]
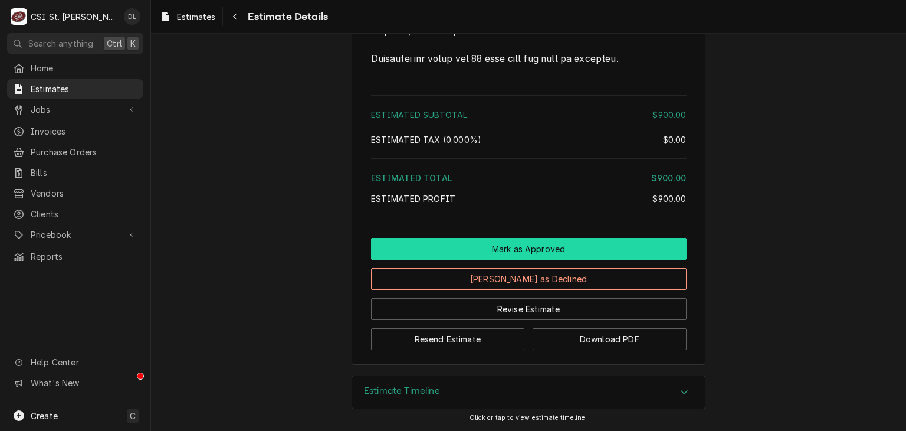
click at [522, 245] on button "Mark as Approved" at bounding box center [529, 249] width 316 height 22
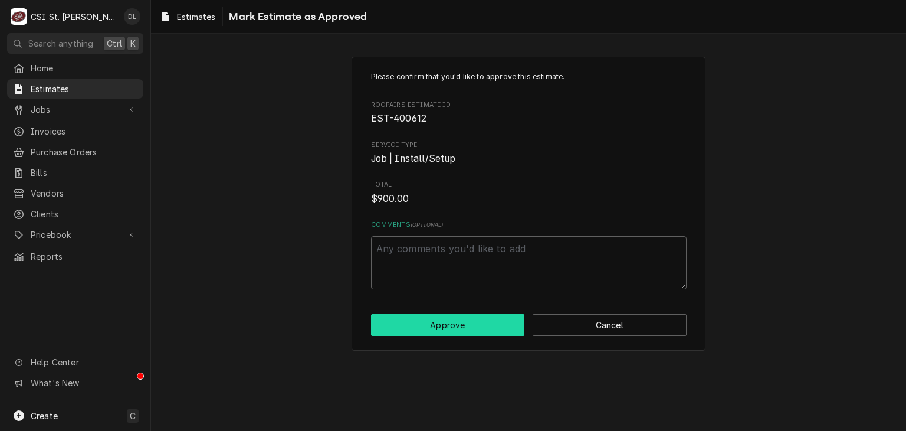
click at [443, 326] on button "Approve" at bounding box center [448, 325] width 154 height 22
type textarea "x"
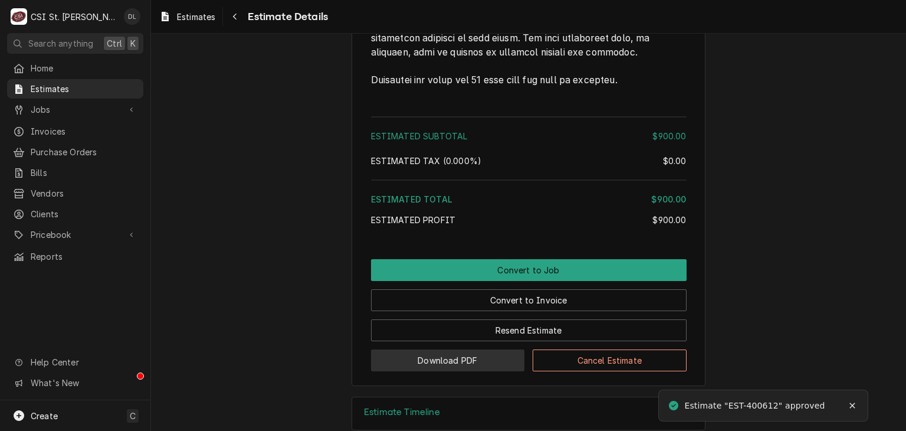
scroll to position [2261, 0]
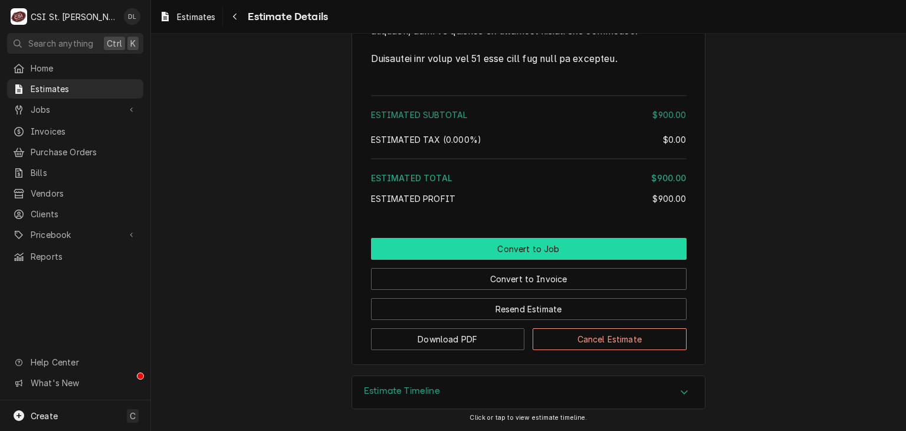
click at [545, 248] on button "Convert to Job" at bounding box center [529, 249] width 316 height 22
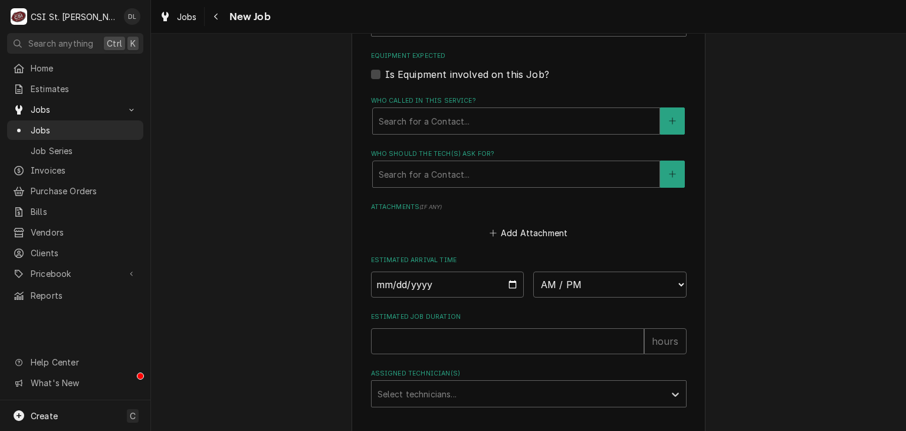
scroll to position [892, 0]
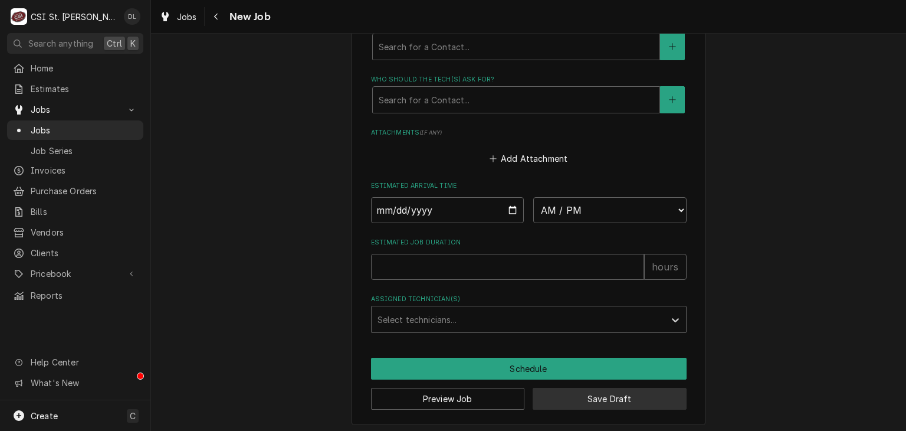
click at [620, 395] on button "Save Draft" at bounding box center [610, 399] width 154 height 22
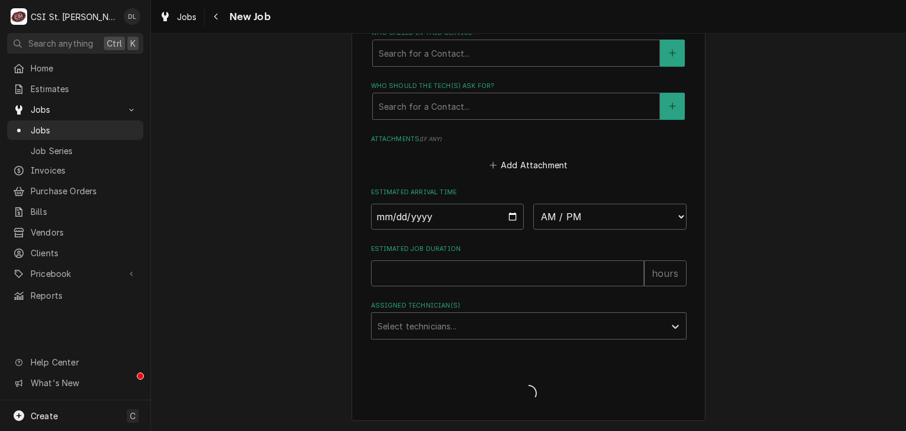
scroll to position [881, 0]
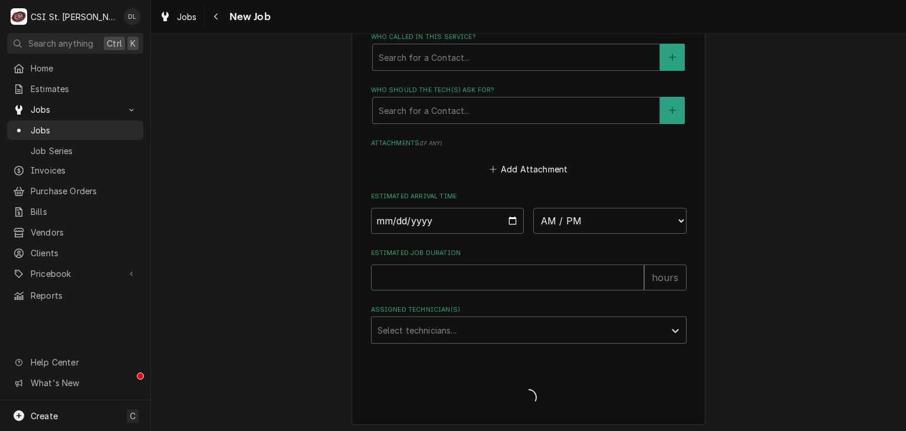
type textarea "x"
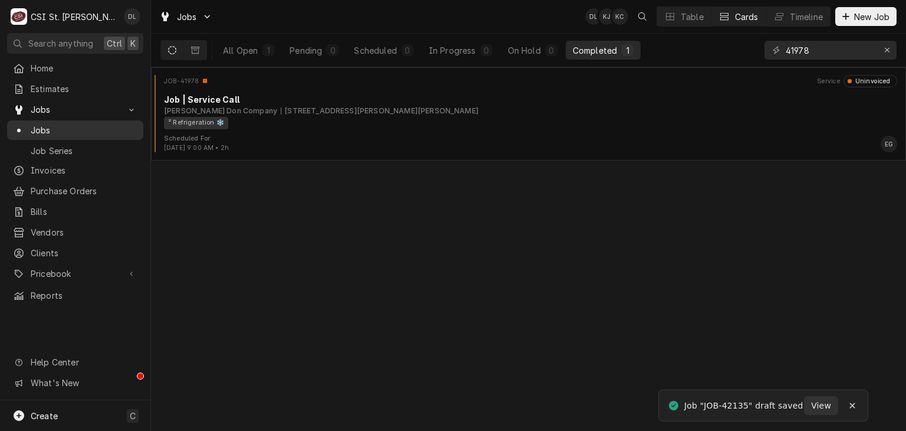
click at [41, 126] on span "Jobs" at bounding box center [84, 130] width 107 height 12
